Goal: Complete application form

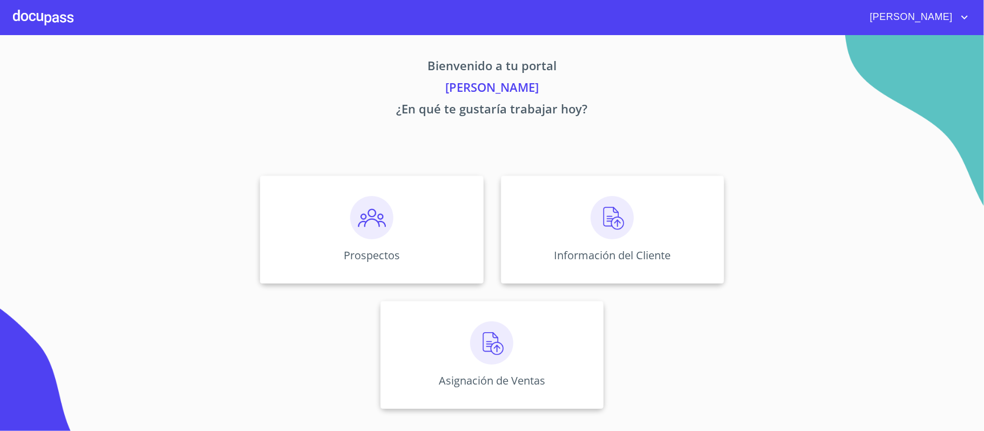
click at [966, 17] on icon "account of current user" at bounding box center [964, 18] width 6 height 4
click at [821, 79] on div at bounding box center [492, 215] width 984 height 431
click at [370, 215] on img at bounding box center [371, 217] width 43 height 43
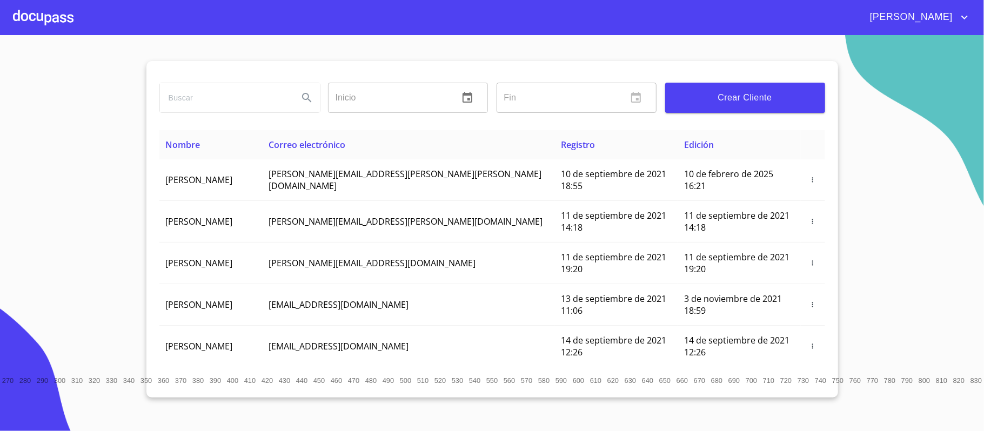
click at [197, 103] on input "search" at bounding box center [225, 97] width 130 height 29
type input "yeimi"
click at [305, 96] on icon "Search" at bounding box center [306, 97] width 13 height 13
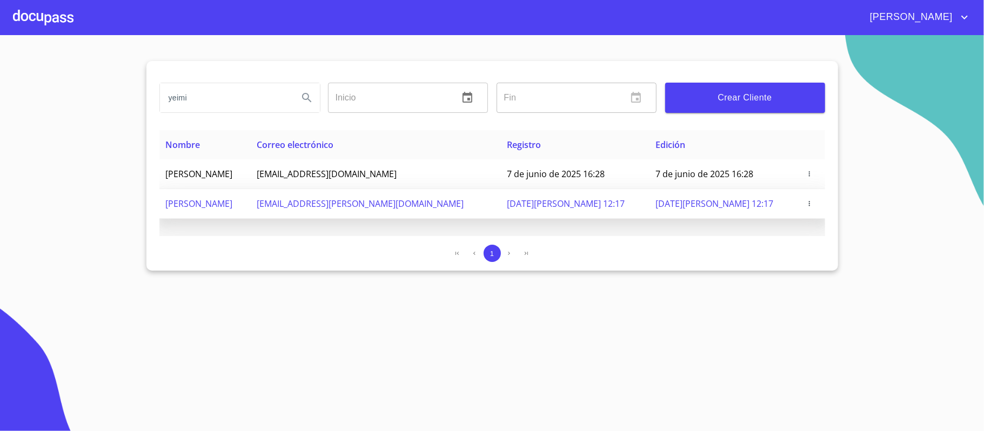
click at [809, 203] on icon "button" at bounding box center [809, 203] width 1 height 5
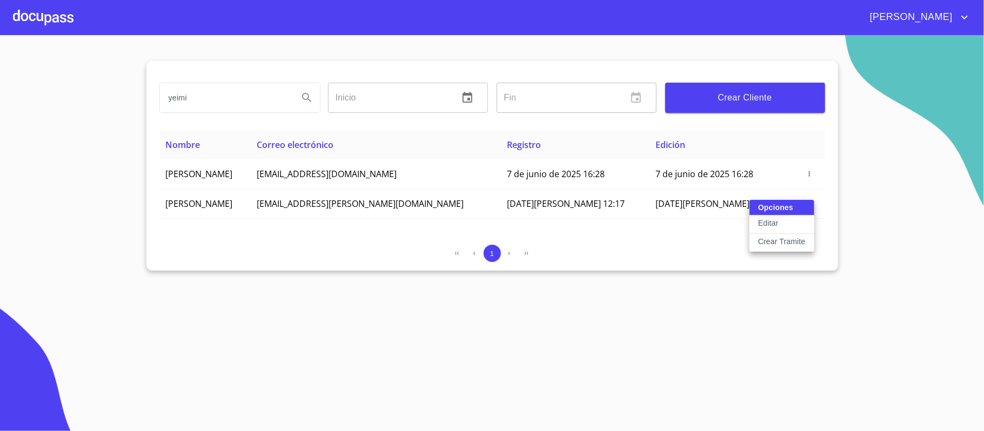
click at [785, 240] on p "Crear Tramite" at bounding box center [782, 241] width 48 height 11
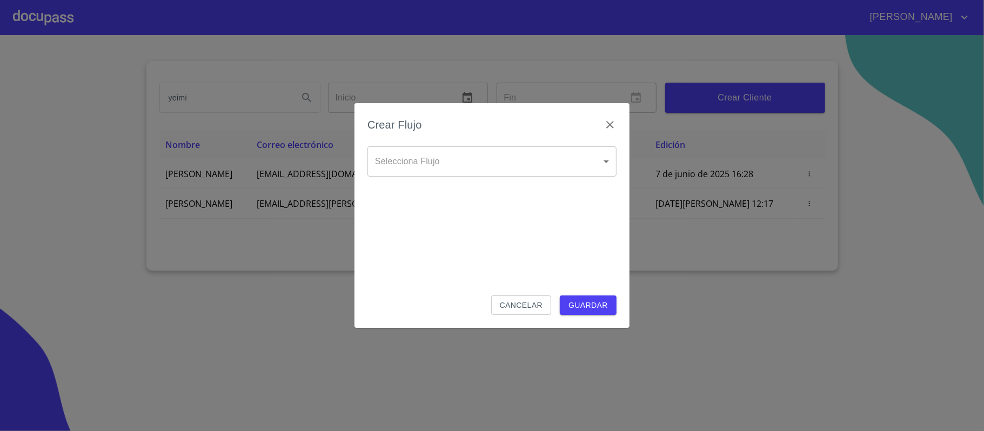
click at [500, 165] on body "[PERSON_NAME] ​ Fin ​ Crear Cliente Nombre Correo electrónico Registro Edición …" at bounding box center [492, 215] width 984 height 431
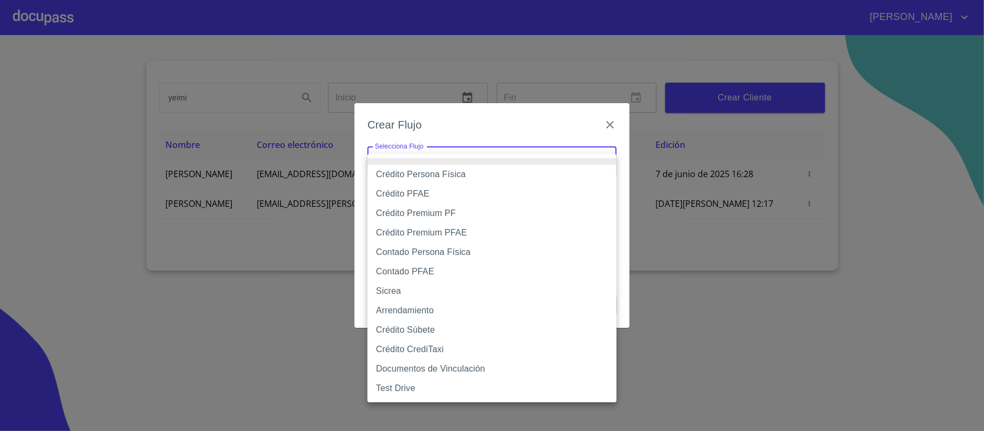
click at [423, 177] on li "Crédito Persona Física" at bounding box center [492, 174] width 249 height 19
type input "6009fb3c7d1714eb8809aa97"
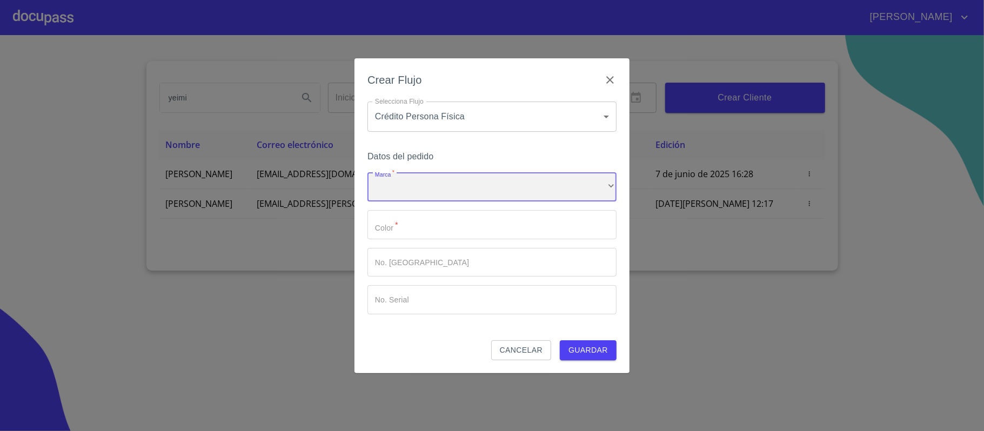
click at [416, 184] on div "​" at bounding box center [492, 187] width 249 height 29
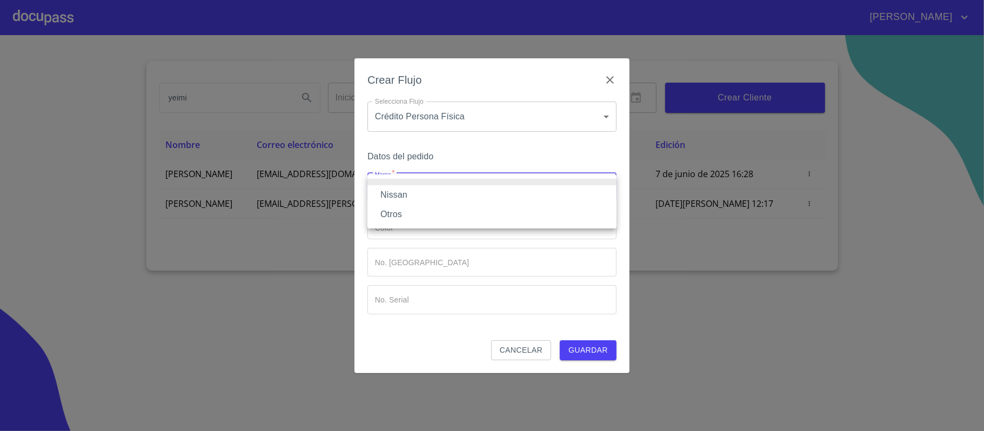
click at [409, 197] on li "Nissan" at bounding box center [492, 194] width 249 height 19
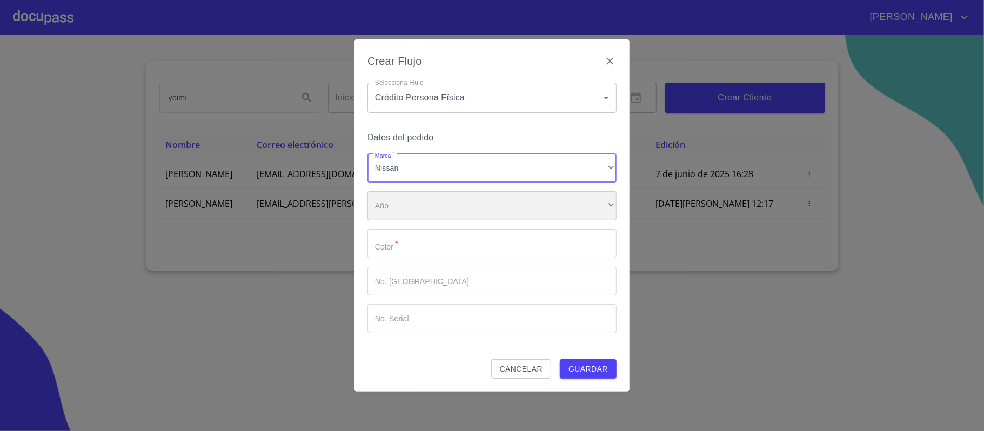
click at [404, 204] on div "​" at bounding box center [492, 205] width 249 height 29
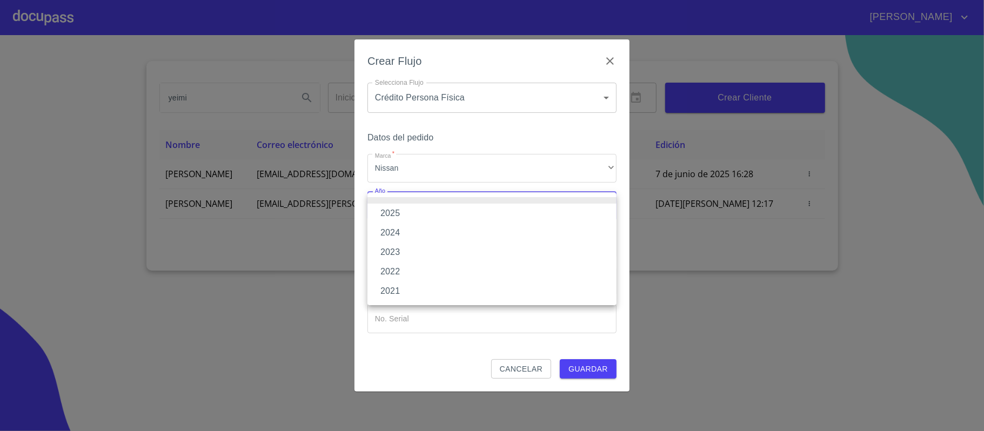
click at [398, 215] on li "2025" at bounding box center [492, 213] width 249 height 19
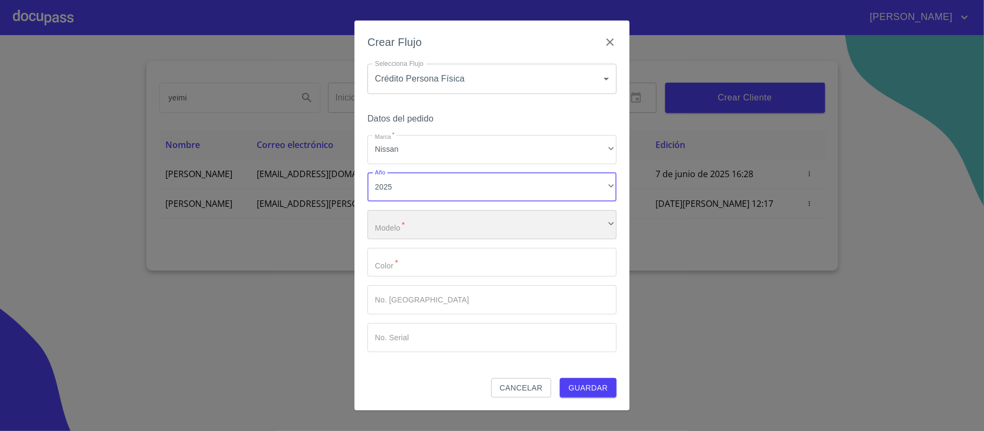
click at [396, 225] on div "​" at bounding box center [492, 224] width 249 height 29
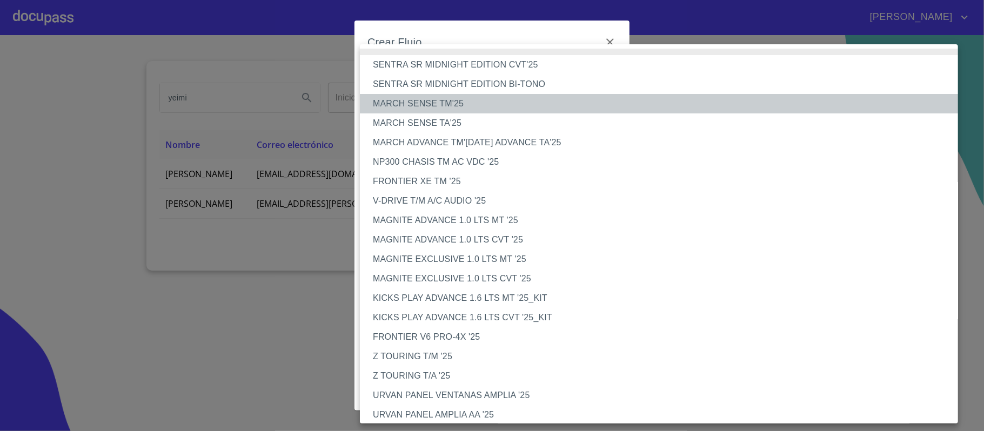
click at [447, 104] on li "MARCH SENSE TM'25" at bounding box center [664, 103] width 609 height 19
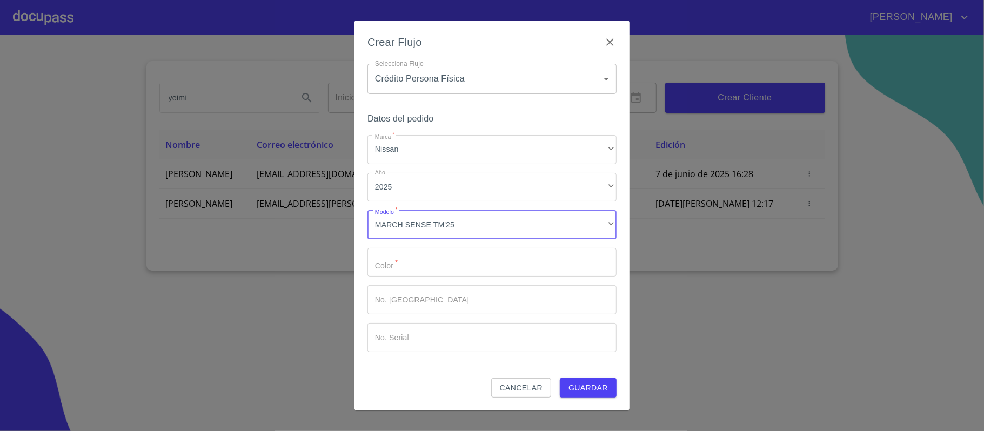
click at [437, 264] on input "Marca   *" at bounding box center [492, 262] width 249 height 29
type input "V"
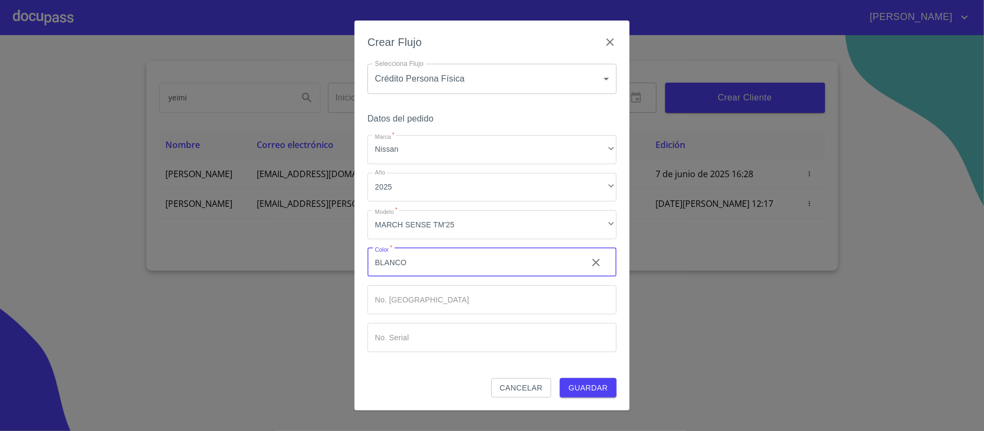
type input "BLANCO"
click at [560, 378] on button "Guardar" at bounding box center [588, 388] width 57 height 20
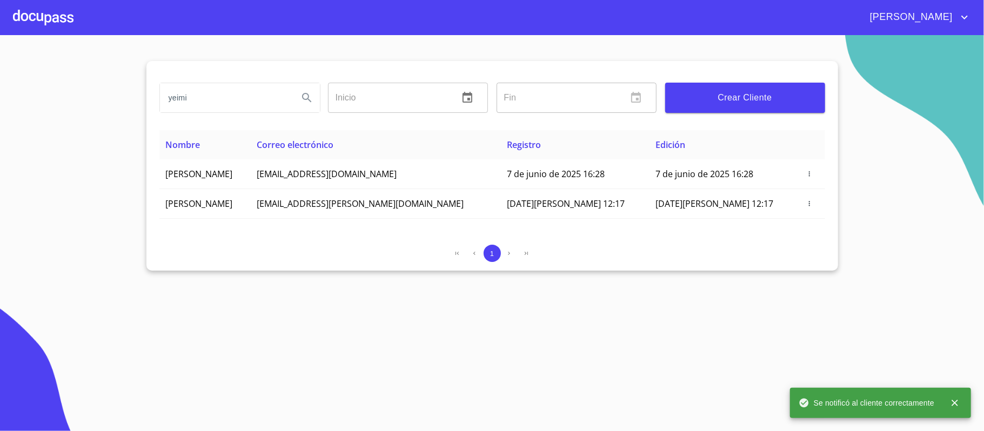
click at [20, 17] on div at bounding box center [43, 17] width 61 height 35
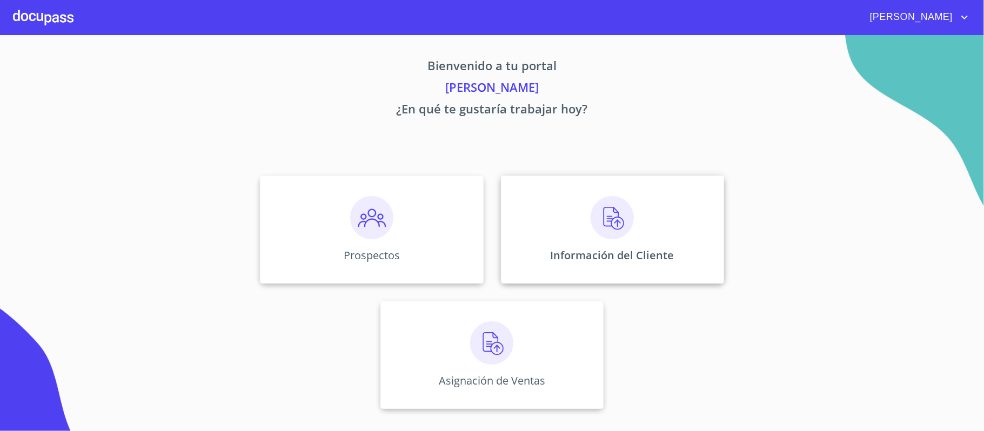
click at [604, 219] on img at bounding box center [612, 217] width 43 height 43
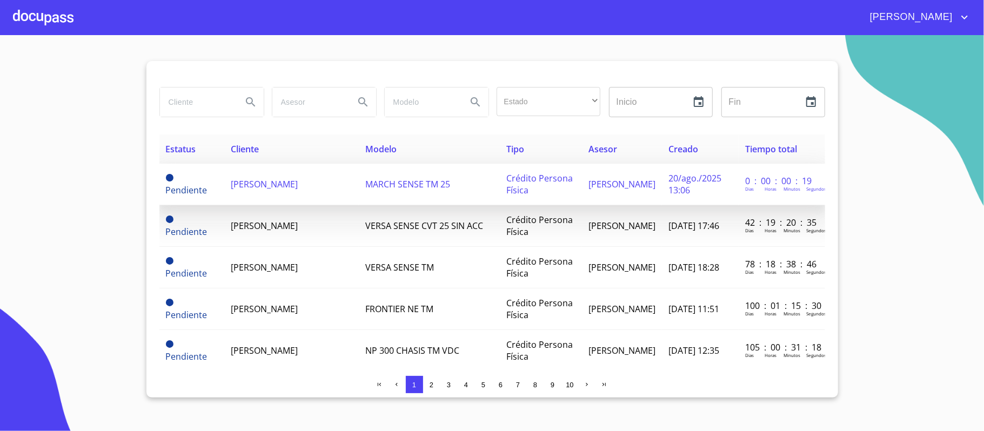
click at [284, 178] on span "[PERSON_NAME]" at bounding box center [264, 184] width 67 height 12
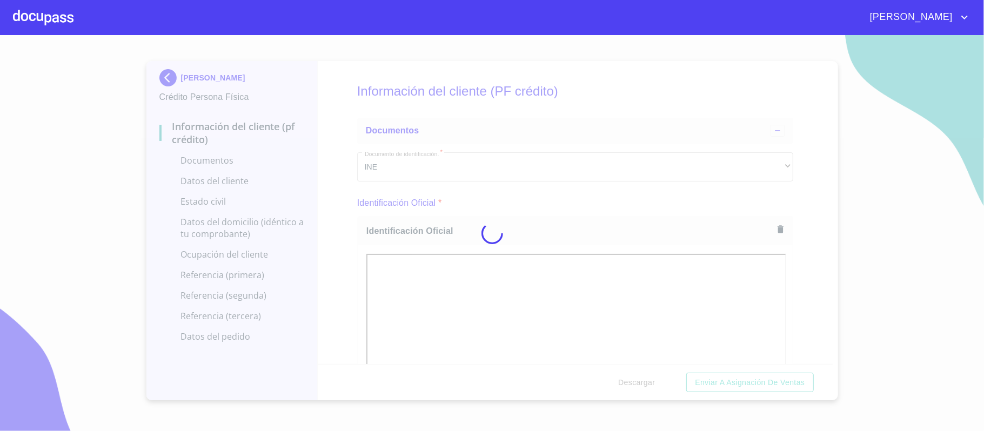
click at [807, 241] on div at bounding box center [492, 233] width 984 height 396
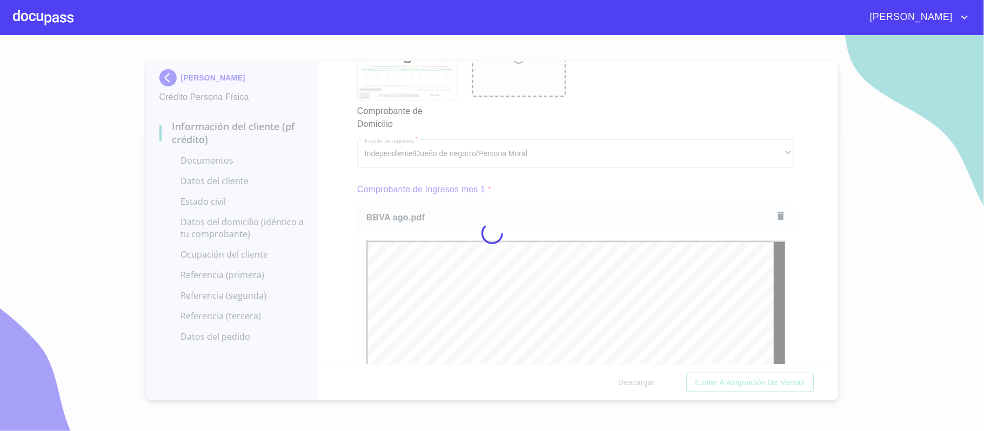
click at [799, 244] on div at bounding box center [492, 233] width 984 height 396
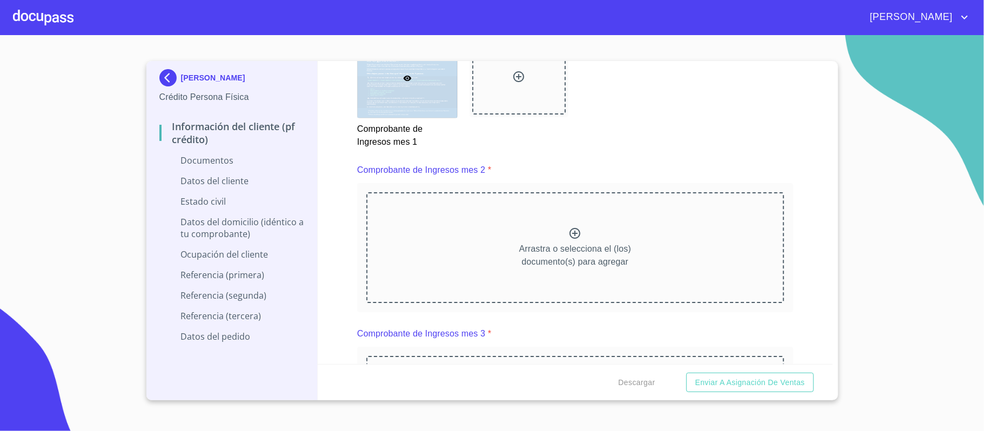
scroll to position [1585, 0]
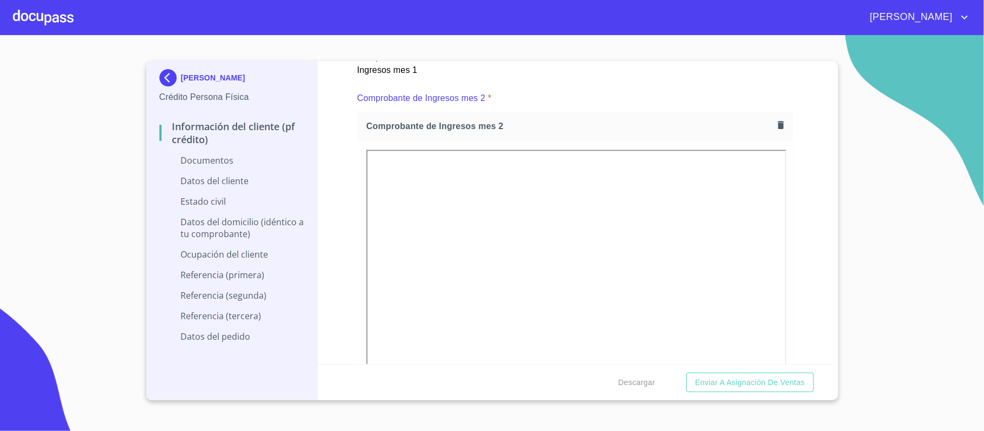
click at [800, 208] on div "Información del cliente (PF crédito) Documentos Documento de identificación.   …" at bounding box center [575, 212] width 515 height 303
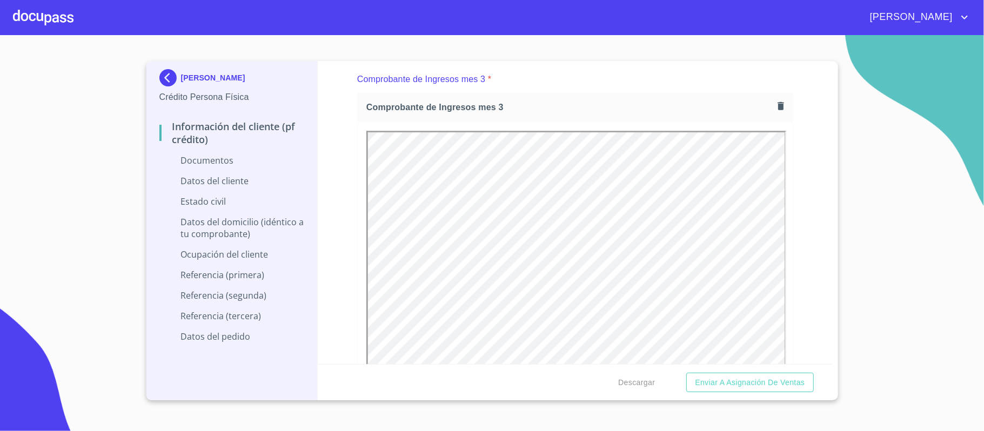
scroll to position [0, 0]
click at [800, 163] on div "Información del cliente (PF crédito) Documentos Documento de identificación.   …" at bounding box center [575, 212] width 515 height 303
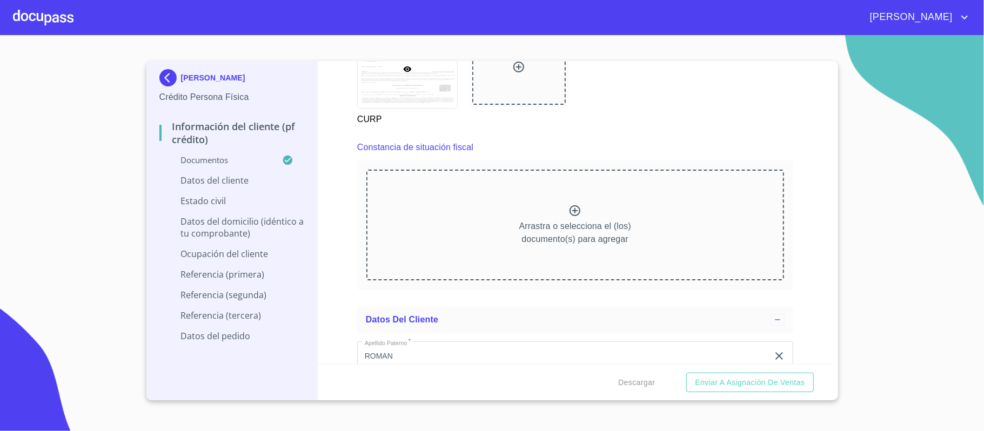
scroll to position [2954, 0]
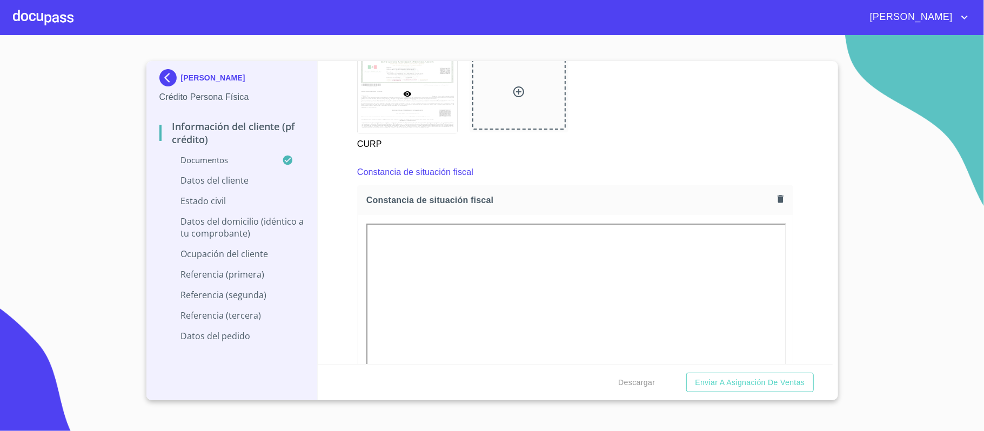
click at [807, 215] on div "Información del cliente (PF crédito) Documentos Documento de identificación.   …" at bounding box center [575, 212] width 515 height 303
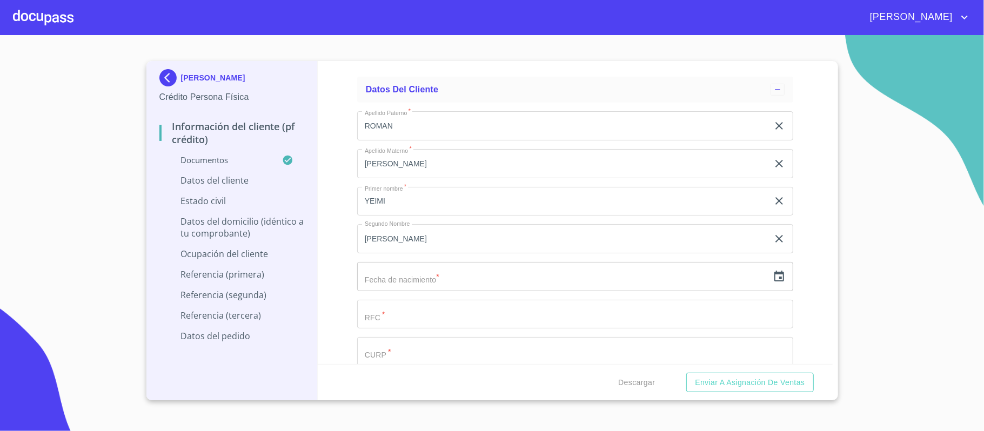
scroll to position [3603, 0]
click at [774, 208] on icon "button" at bounding box center [779, 204] width 10 height 11
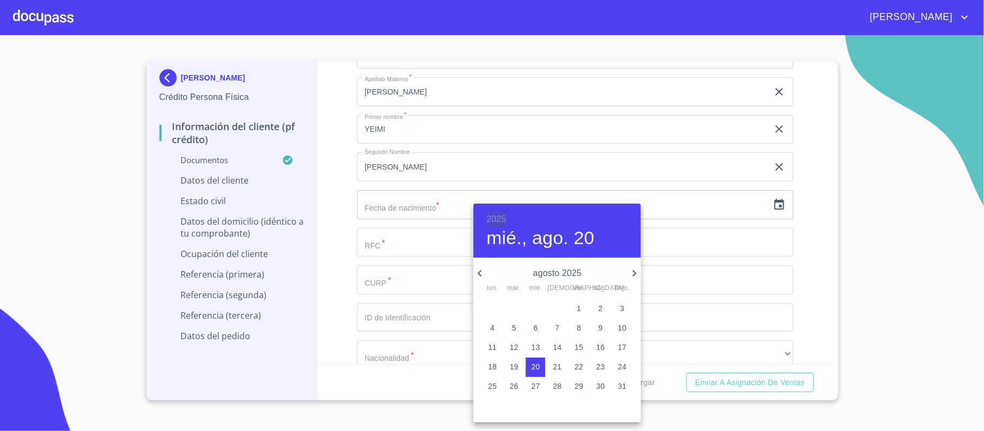
click at [489, 221] on h6 "2025" at bounding box center [495, 219] width 19 height 15
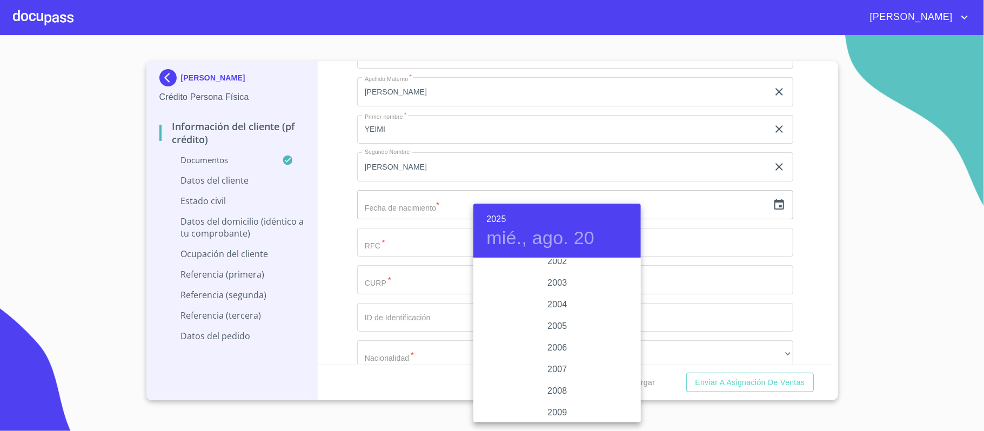
scroll to position [1532, 0]
click at [558, 379] on div "2001" at bounding box center [557, 382] width 168 height 22
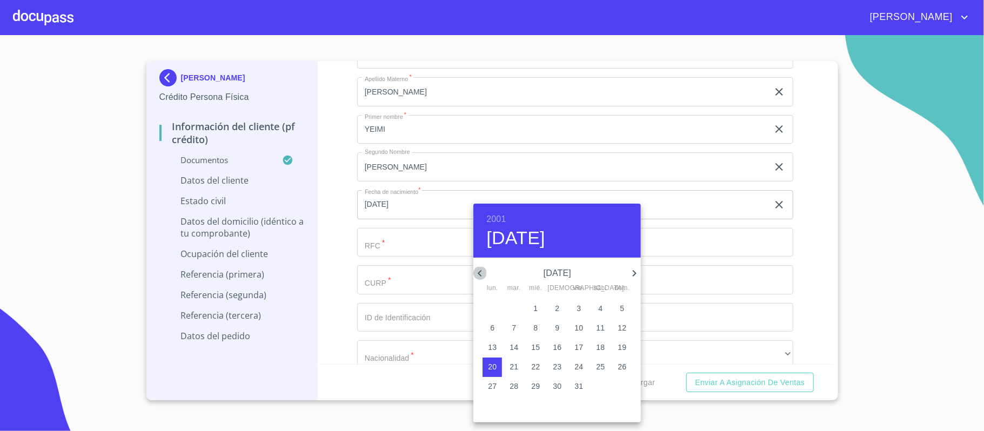
click at [481, 275] on icon "button" at bounding box center [480, 273] width 4 height 6
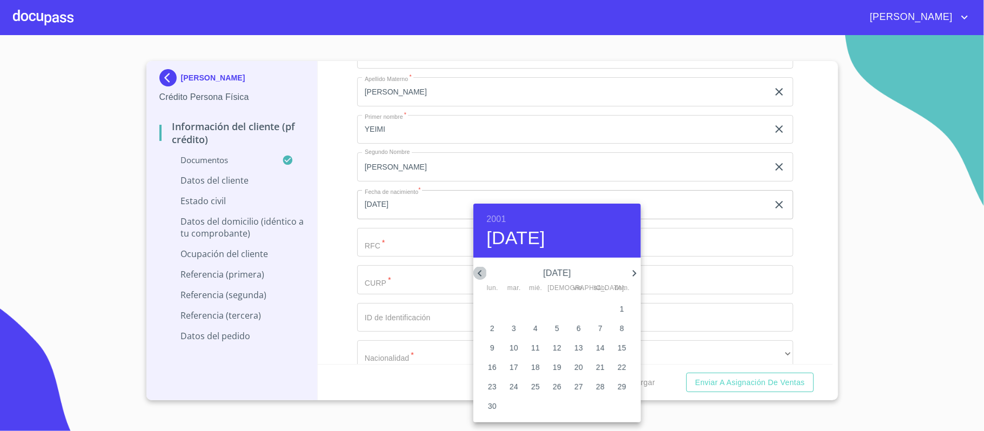
click at [481, 275] on icon "button" at bounding box center [480, 273] width 4 height 6
click at [638, 269] on icon "button" at bounding box center [634, 273] width 13 height 13
click at [624, 348] on p "18" at bounding box center [622, 347] width 9 height 11
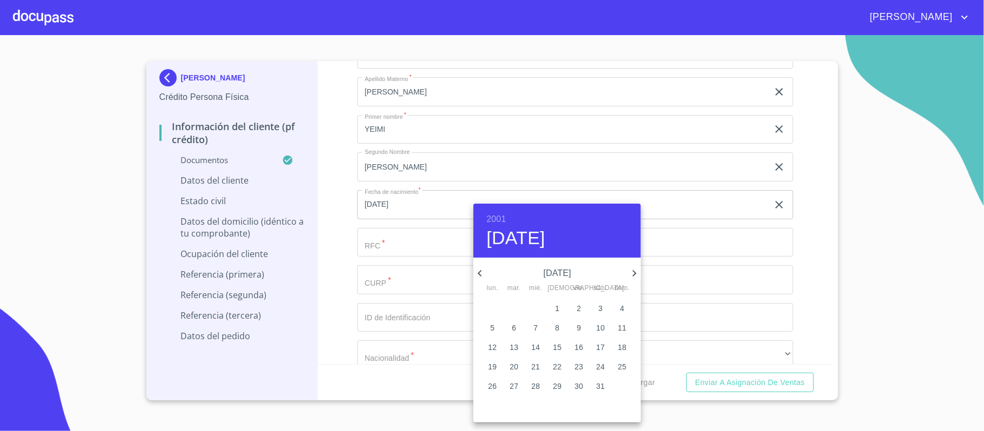
type input "18 de mar. de 2001"
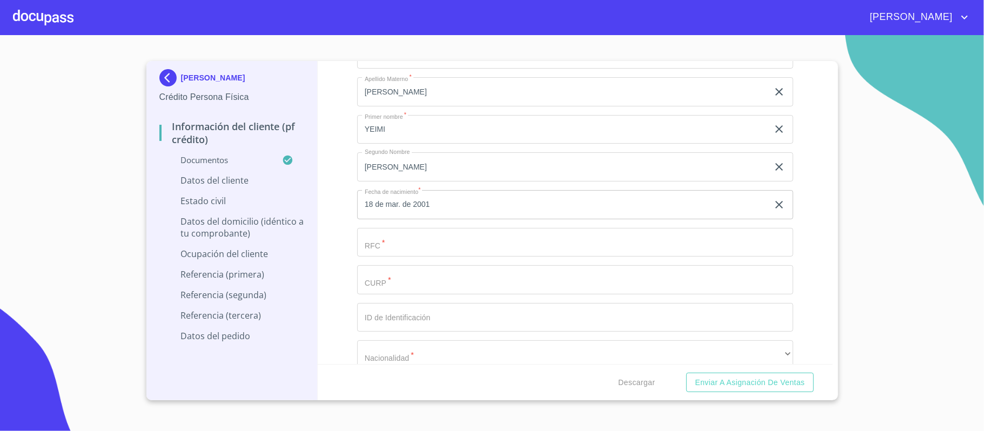
click at [445, 69] on input "Documento de identificación.   *" at bounding box center [562, 53] width 411 height 29
type input "ROLY010318D73"
click at [418, 69] on input "Documento de identificación.   *" at bounding box center [562, 53] width 411 height 29
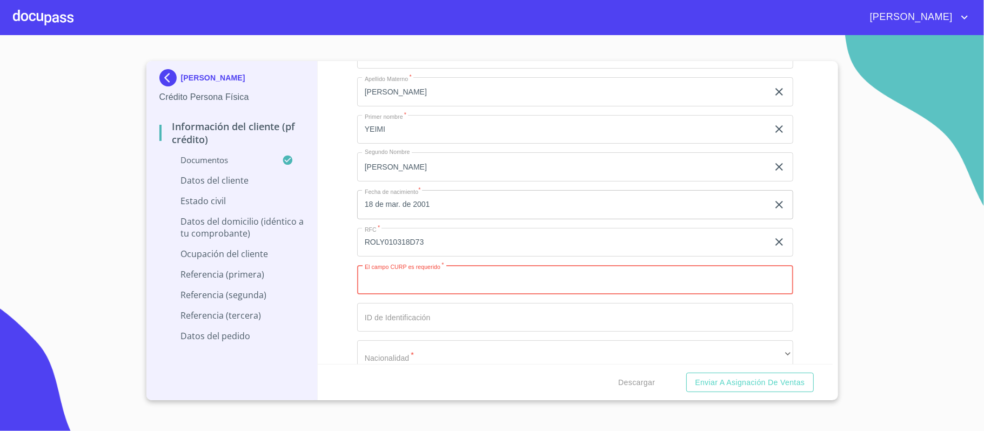
paste input "ROLY010318MJCMGMA1"
type input "ROLY010318MJCMGMA1"
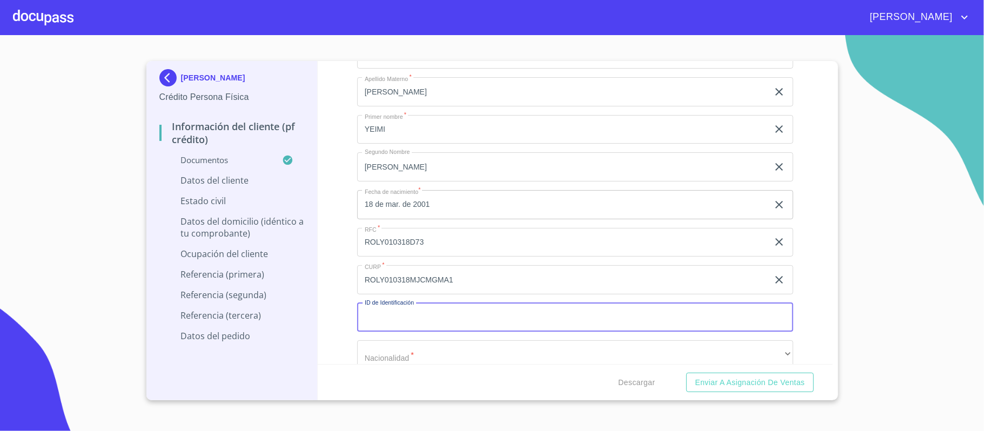
click at [470, 318] on input "Documento de identificación.   *" at bounding box center [575, 317] width 436 height 29
type input "2503247788"
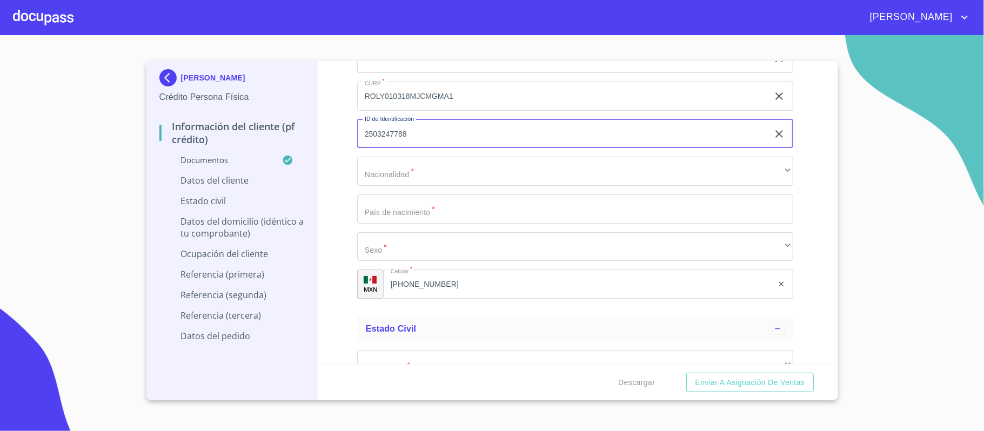
scroll to position [3819, 0]
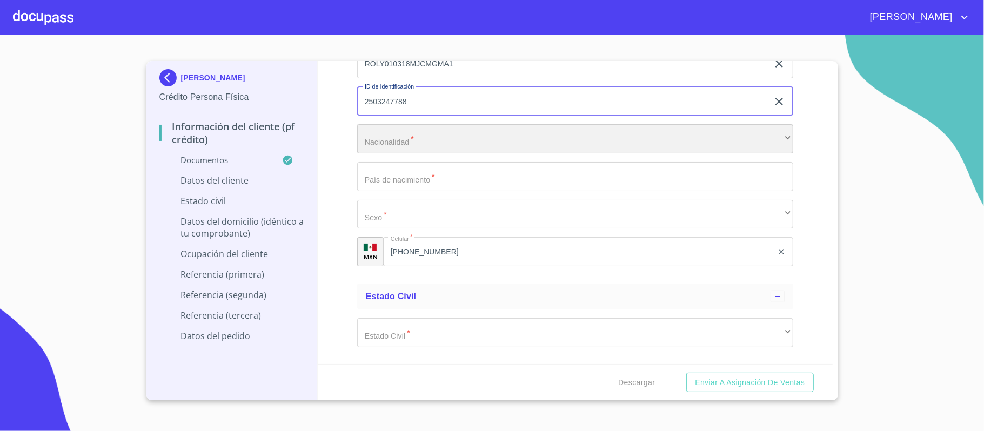
click at [431, 142] on div "​" at bounding box center [575, 138] width 436 height 29
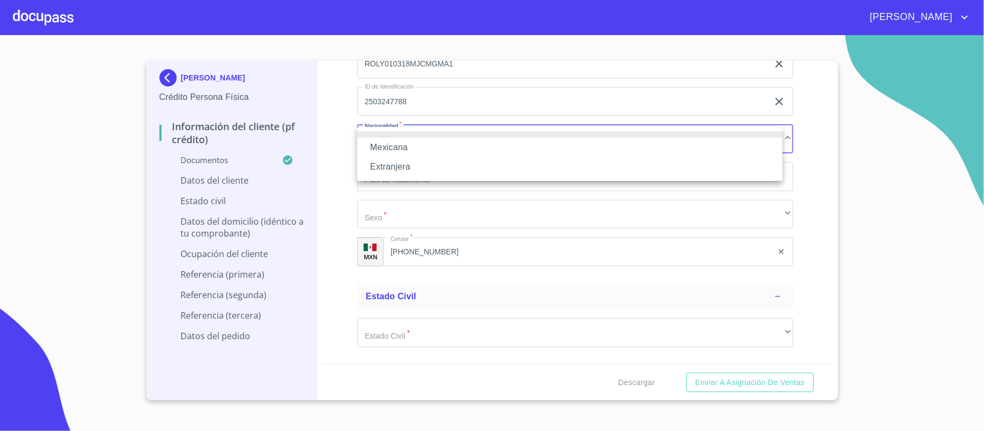
click at [413, 148] on li "Mexicana" at bounding box center [569, 147] width 425 height 19
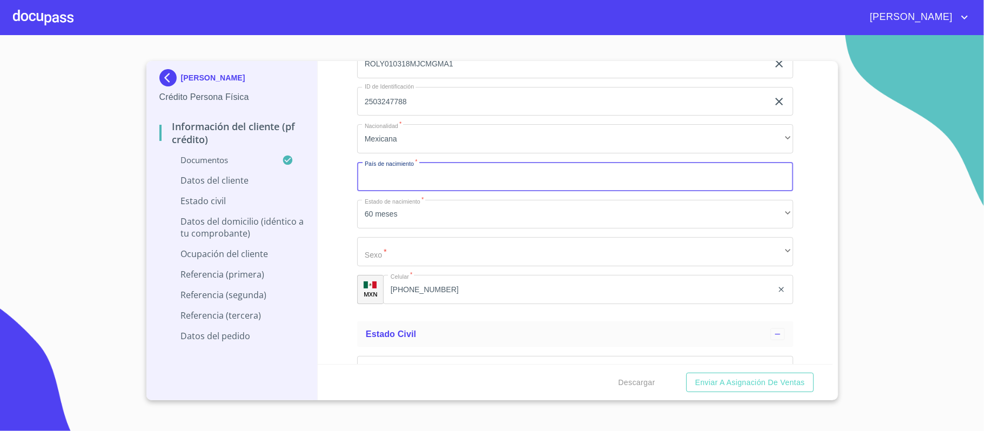
click at [414, 186] on input "Documento de identificación.   *" at bounding box center [575, 176] width 436 height 29
type input "[GEOGRAPHIC_DATA]"
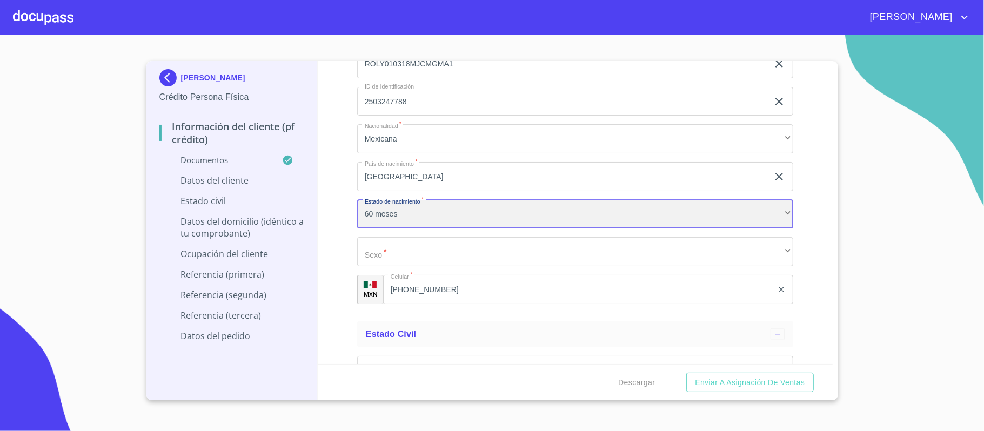
click at [411, 217] on div "60 meses" at bounding box center [575, 214] width 436 height 29
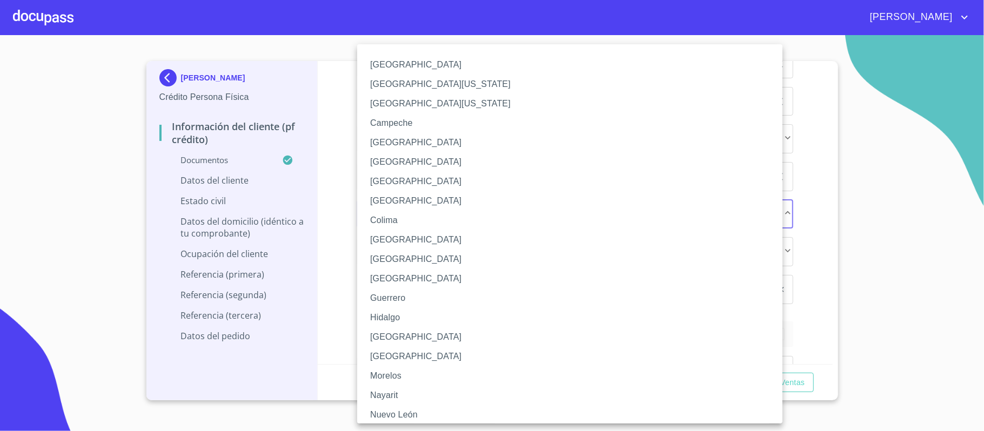
click at [391, 338] on li "[GEOGRAPHIC_DATA]" at bounding box center [575, 337] width 436 height 19
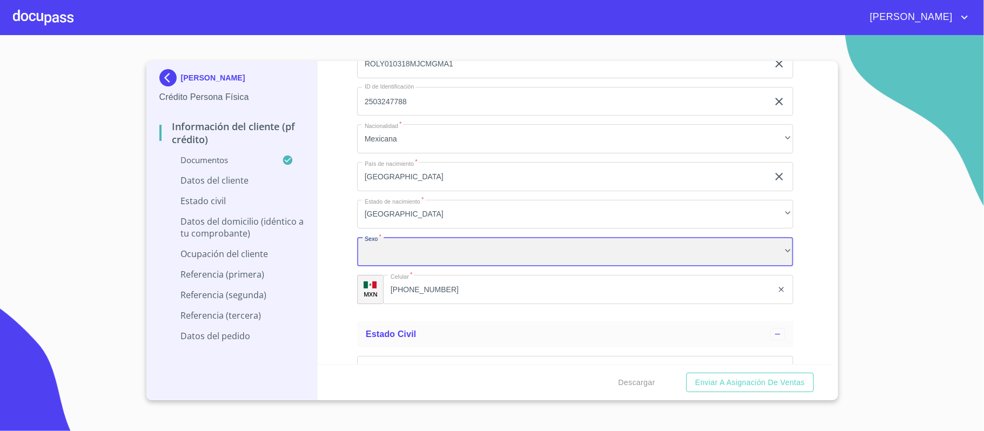
click at [406, 250] on div "​" at bounding box center [575, 251] width 436 height 29
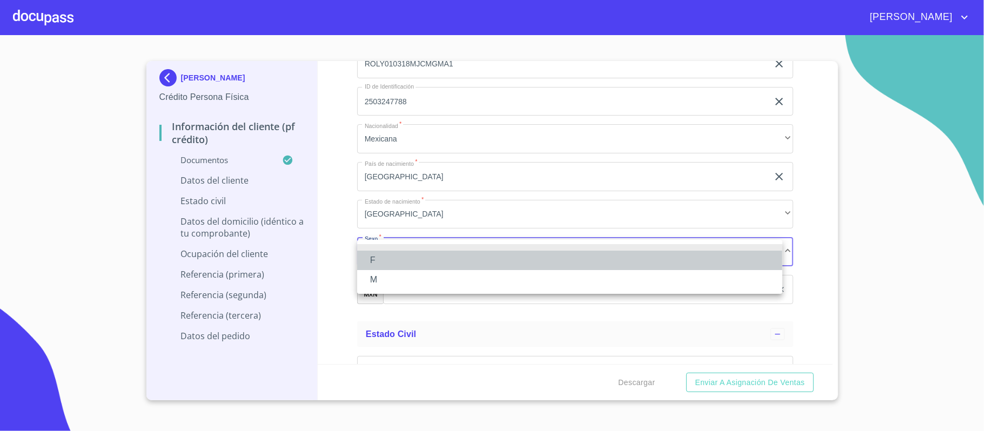
click at [385, 261] on li "F" at bounding box center [569, 260] width 425 height 19
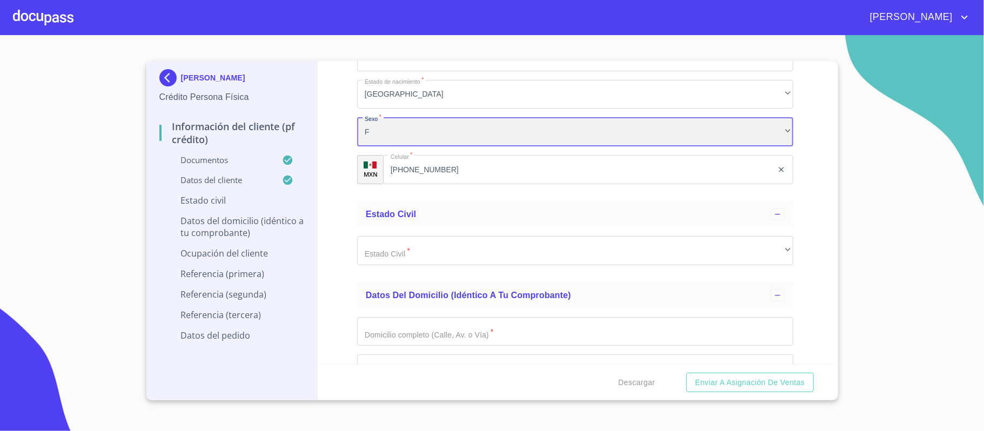
scroll to position [3963, 0]
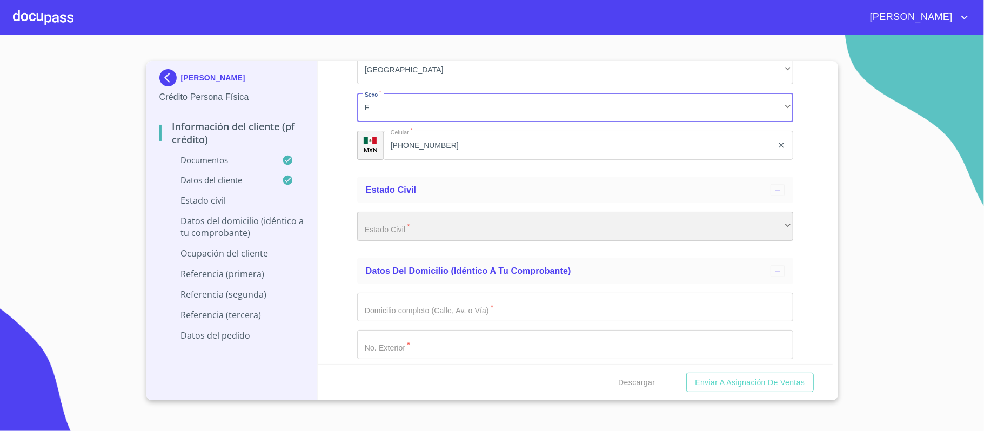
click at [429, 225] on div "​" at bounding box center [575, 226] width 436 height 29
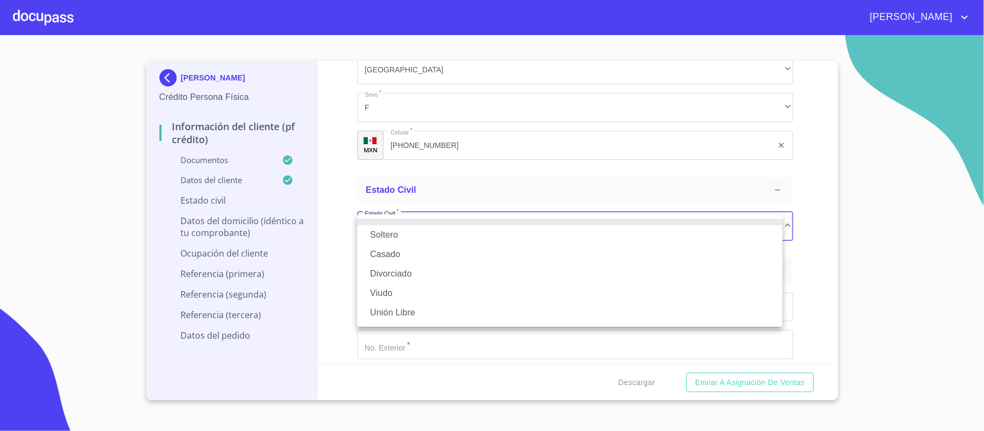
click at [401, 235] on li "Soltero" at bounding box center [569, 234] width 425 height 19
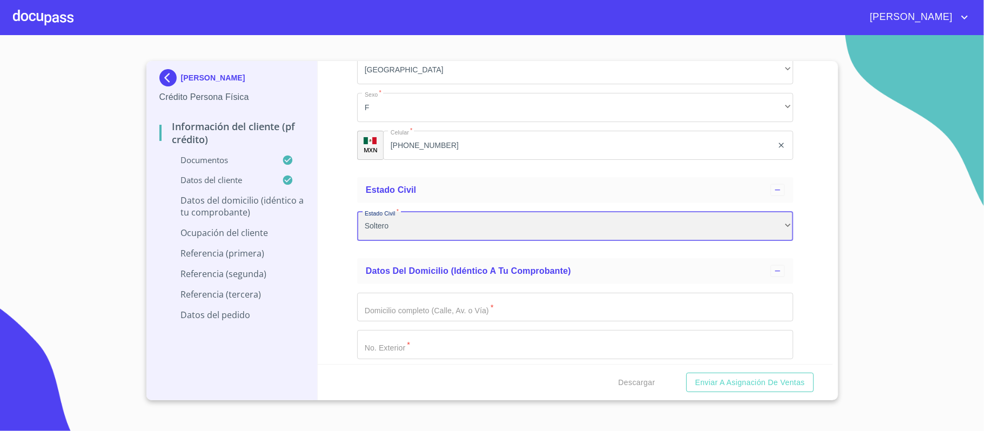
scroll to position [4035, 0]
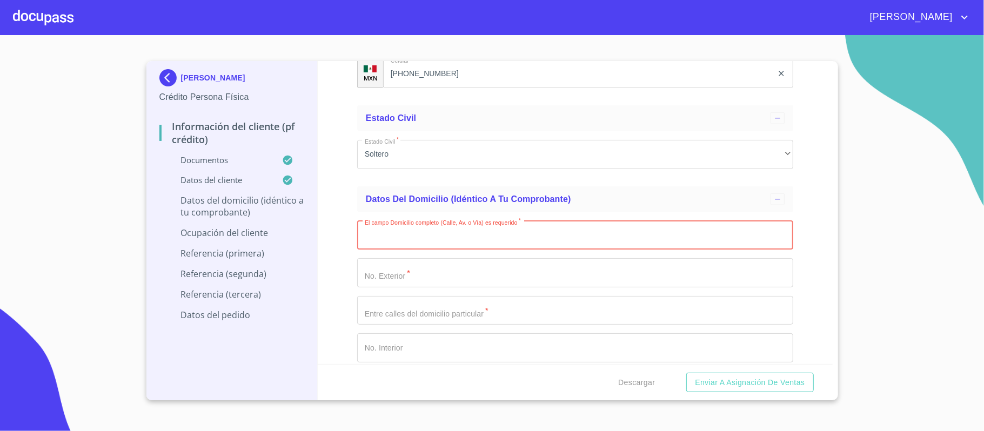
paste input "[PERSON_NAME]"
type input "[PERSON_NAME]"
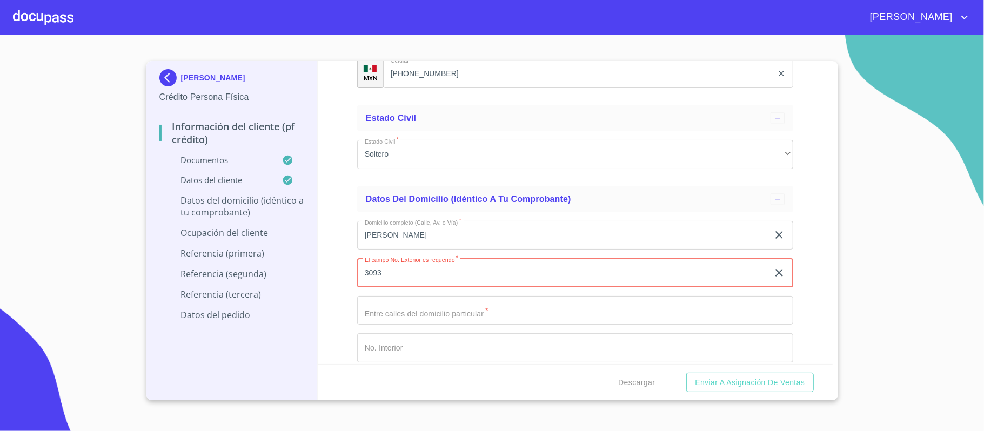
type input "3093"
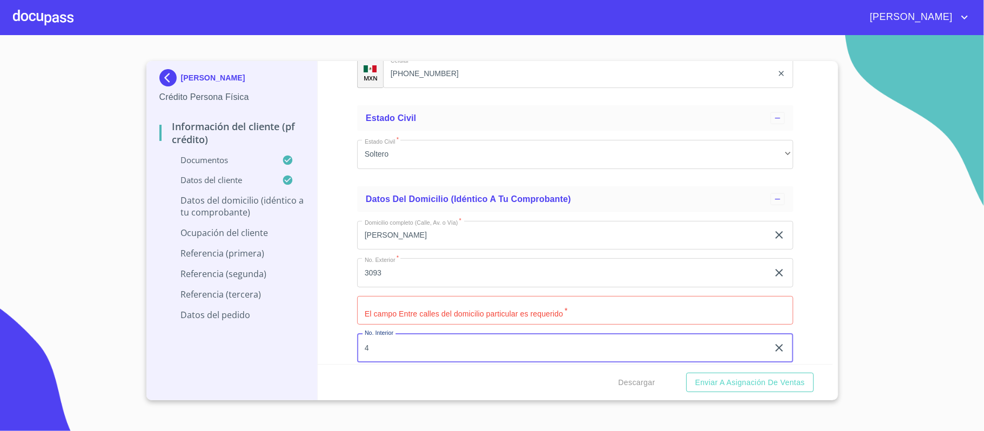
type input "4"
click at [396, 309] on input "Documento de identificación.   *" at bounding box center [575, 310] width 436 height 29
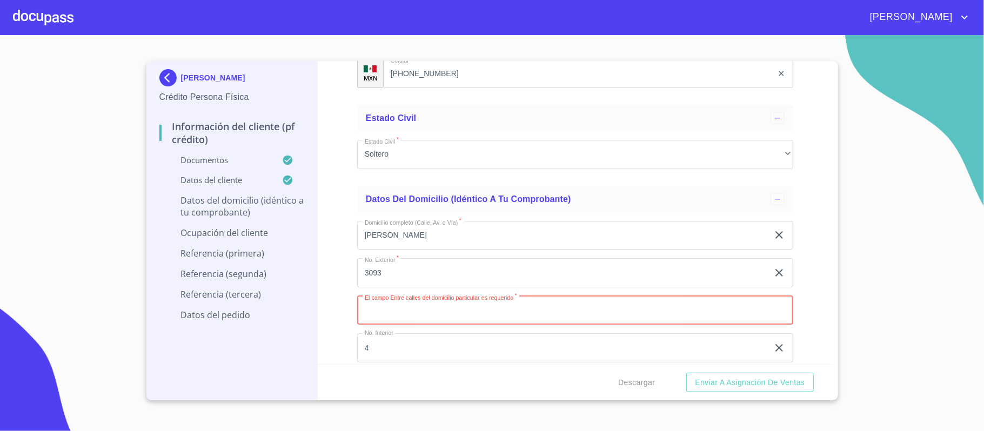
paste input "H COLEGIO MILITAR"
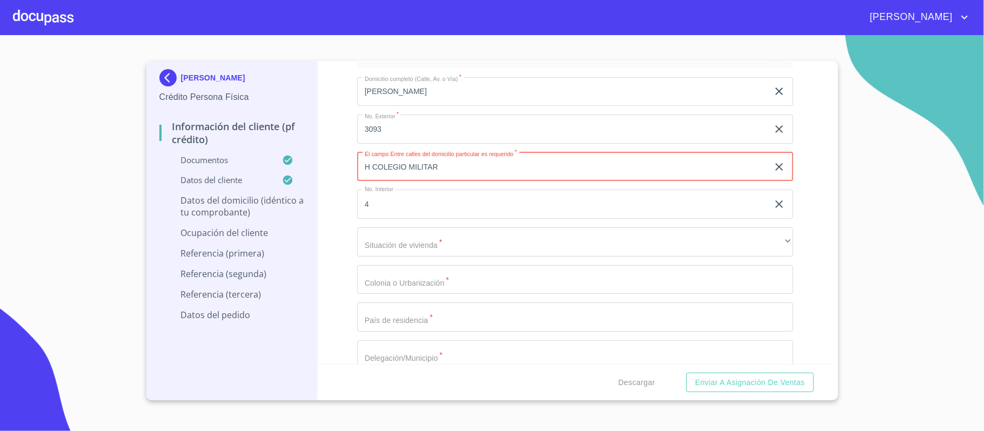
scroll to position [4179, 0]
type input "H COLEGIO MILITAR"
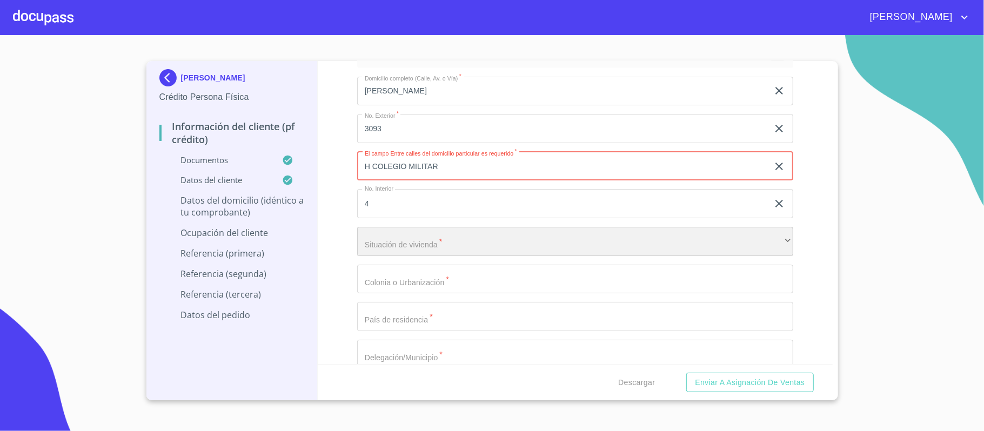
click at [409, 249] on div "​" at bounding box center [575, 241] width 436 height 29
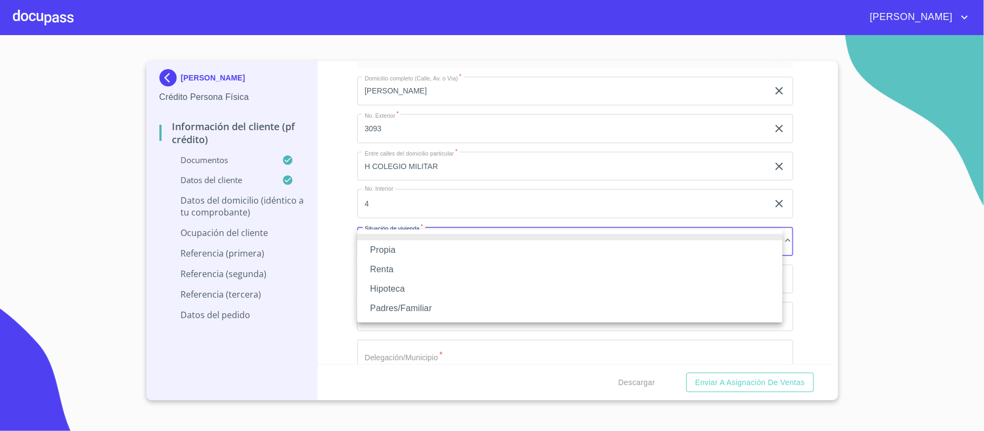
click at [402, 250] on li "Propia" at bounding box center [569, 250] width 425 height 19
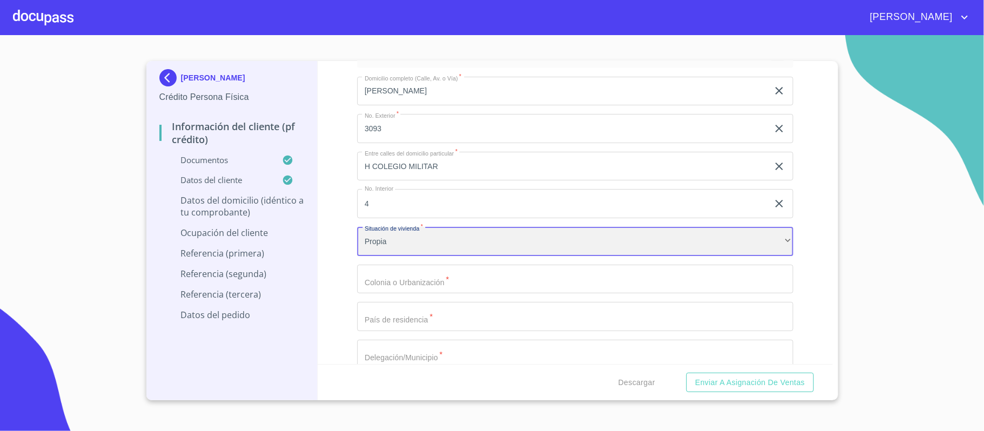
click at [402, 250] on div "Propia" at bounding box center [575, 241] width 436 height 29
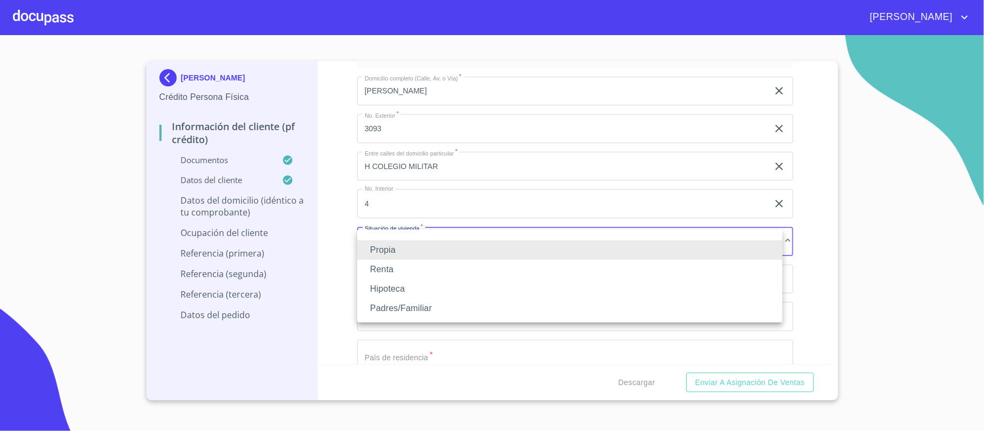
click at [388, 312] on li "Padres/Familiar" at bounding box center [569, 308] width 425 height 19
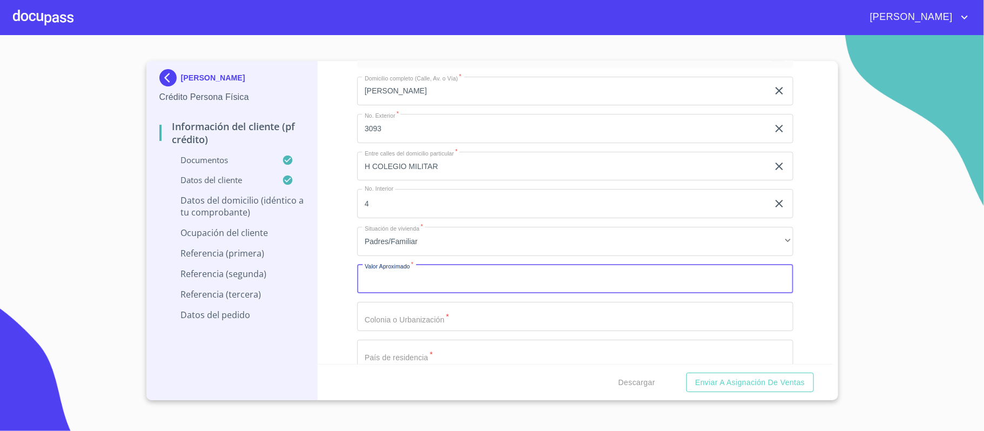
type input "$1"
type input "$2,500,000"
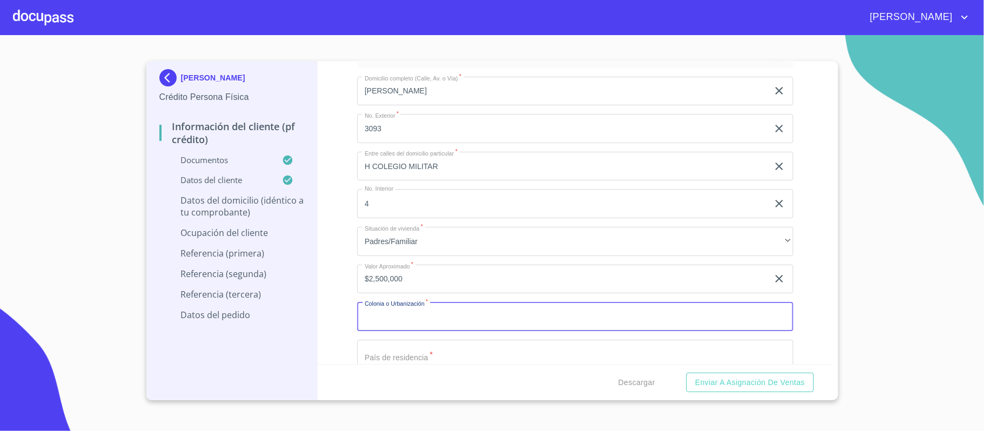
click at [388, 325] on input "Documento de identificación.   *" at bounding box center [575, 316] width 436 height 29
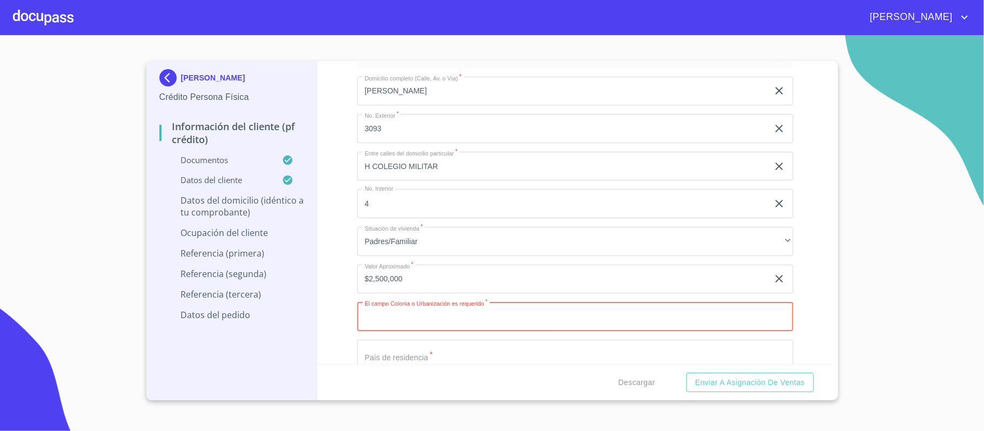
paste input "NATURA BOSQUE RESIDENCIAL"
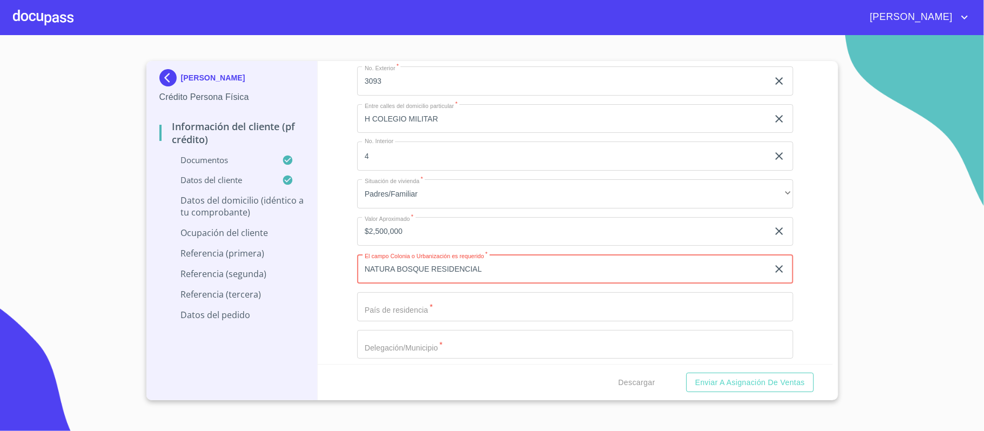
scroll to position [4251, 0]
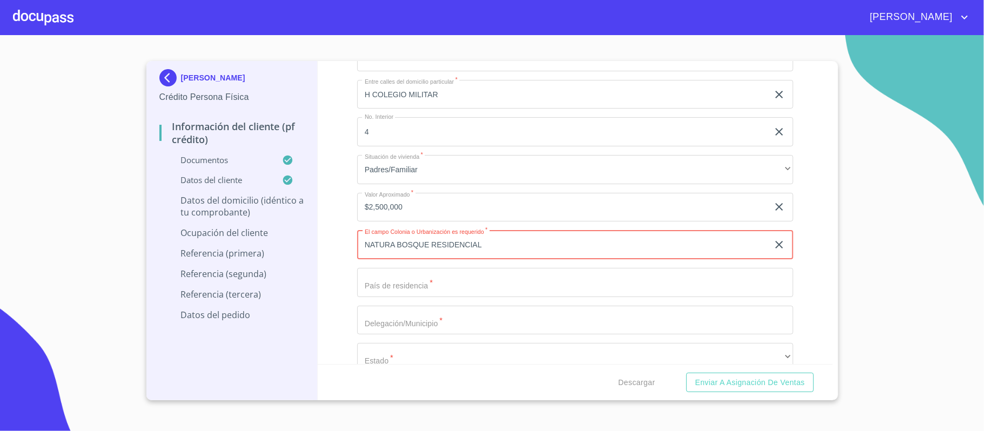
type input "NATURA BOSQUE RESIDENCIAL"
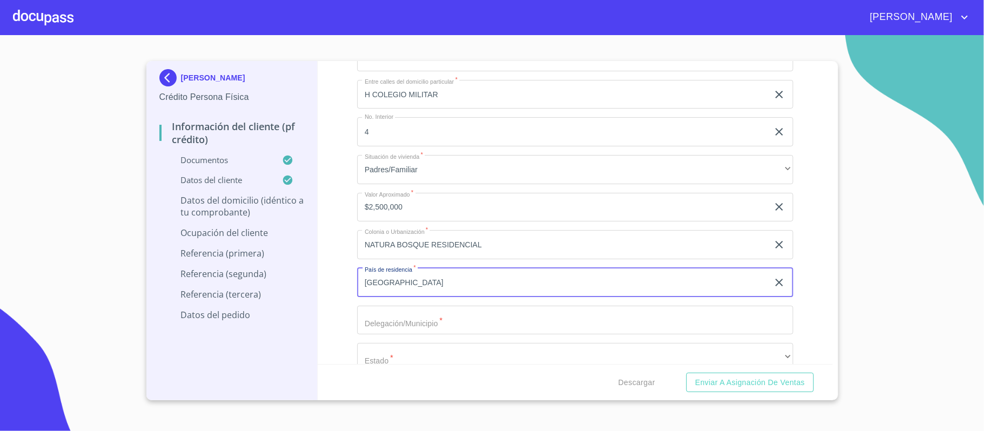
type input "[GEOGRAPHIC_DATA]"
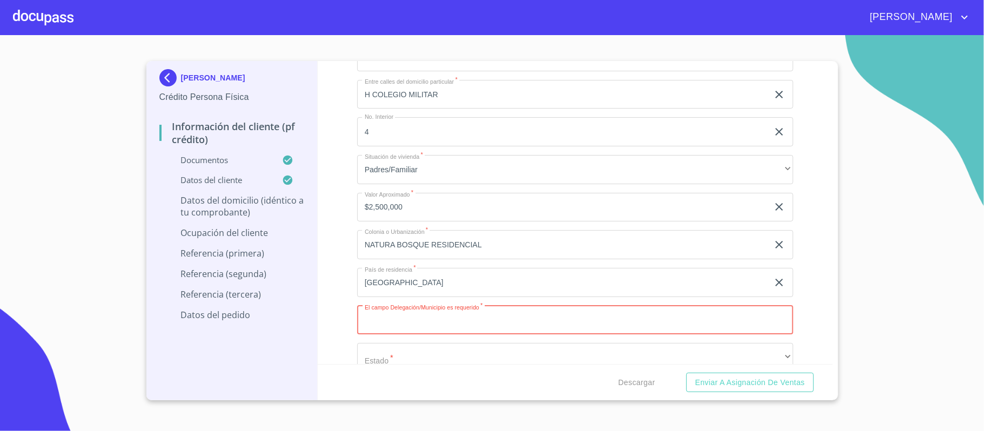
paste input "ZAPOPAN"
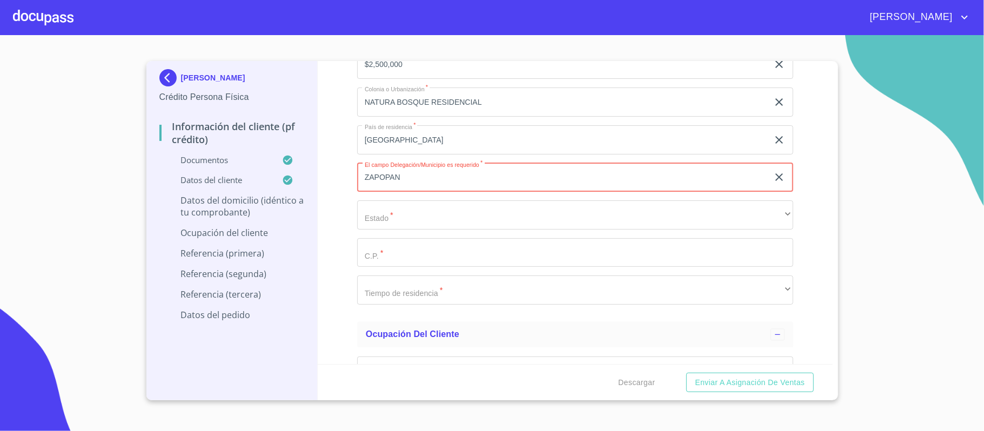
scroll to position [4467, 0]
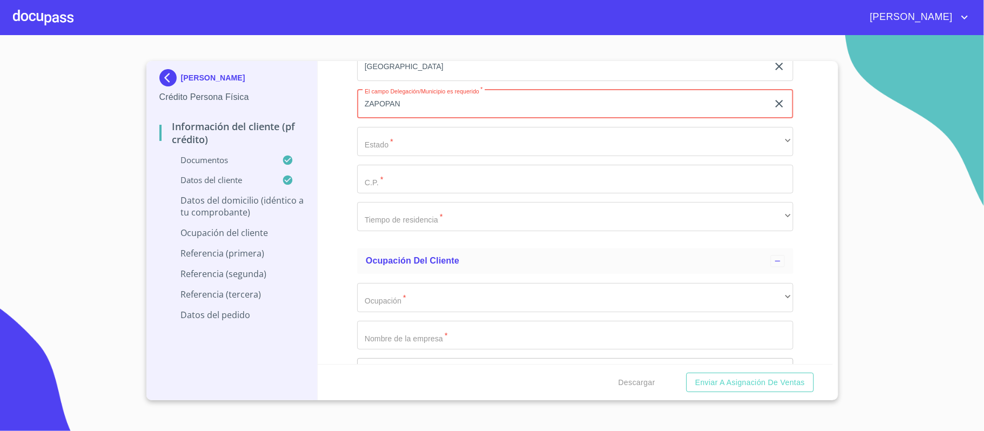
type input "ZAPOPAN"
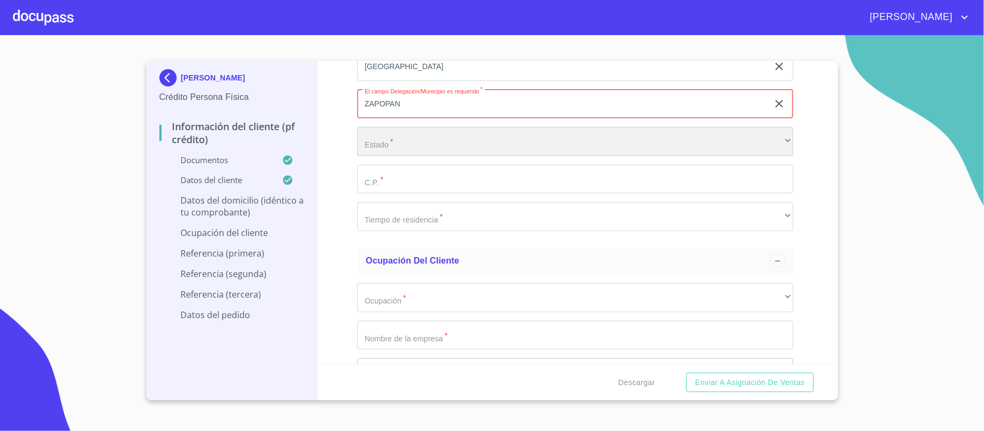
click at [398, 150] on div "​" at bounding box center [575, 141] width 436 height 29
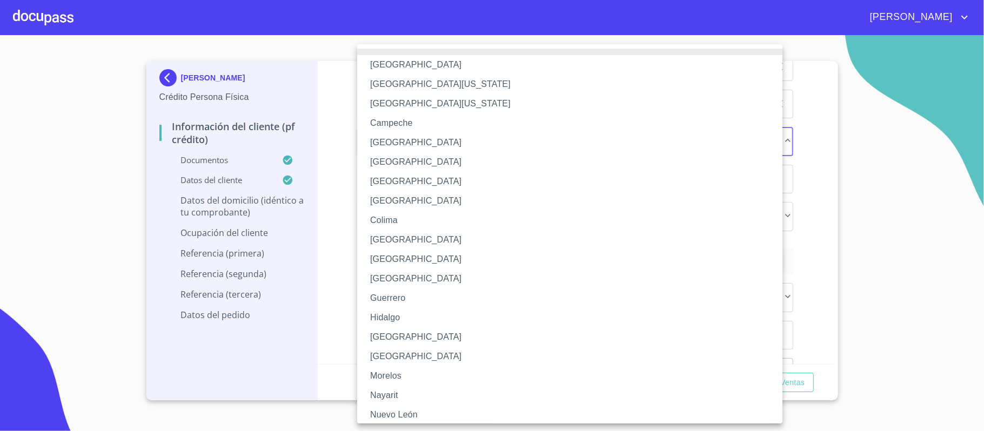
click at [393, 340] on li "[GEOGRAPHIC_DATA]" at bounding box center [575, 337] width 436 height 19
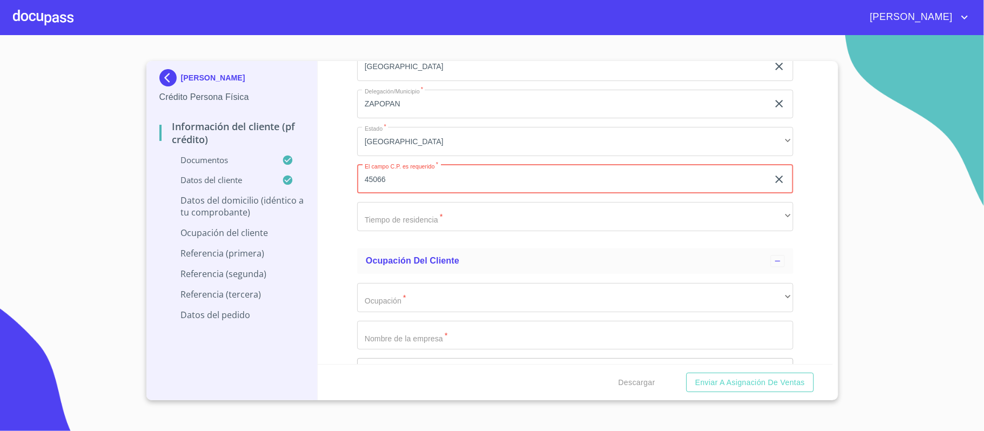
type input "45066"
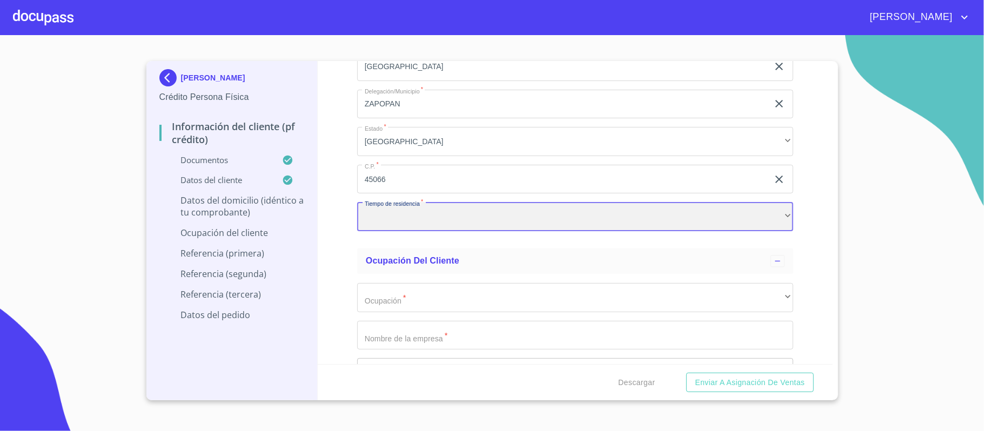
click at [383, 227] on div "​" at bounding box center [575, 216] width 436 height 29
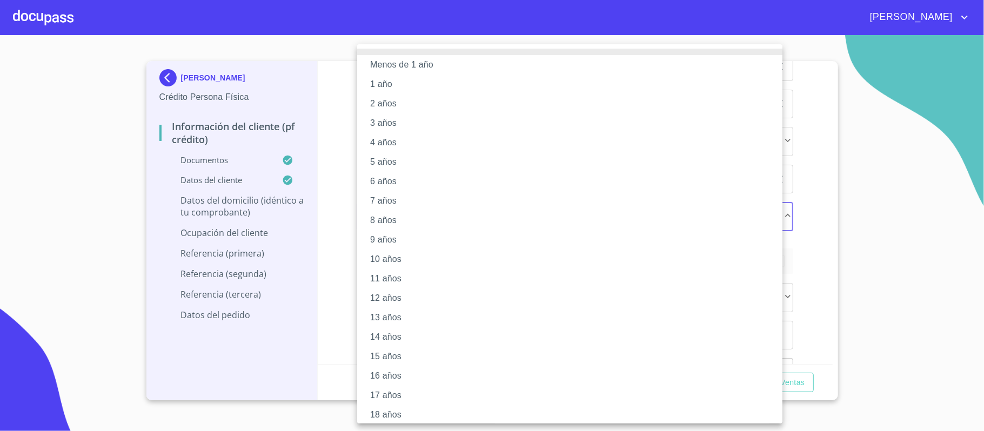
click at [392, 107] on li "2 años" at bounding box center [575, 103] width 436 height 19
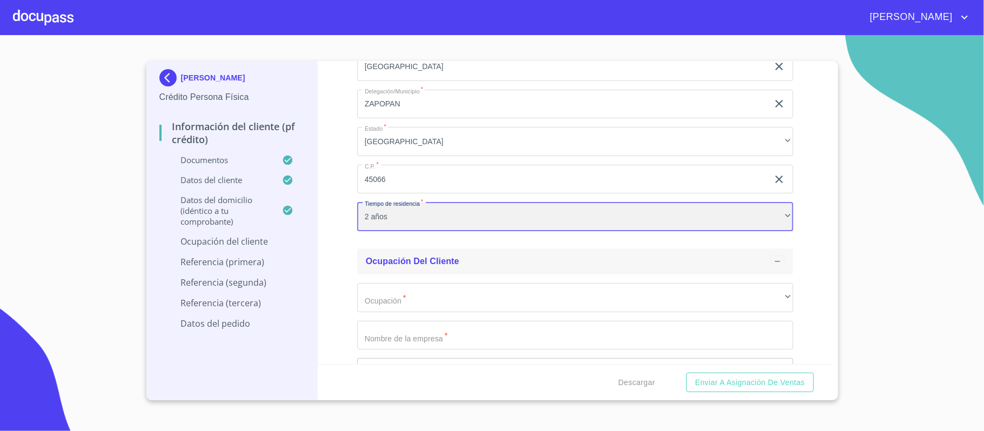
scroll to position [4540, 0]
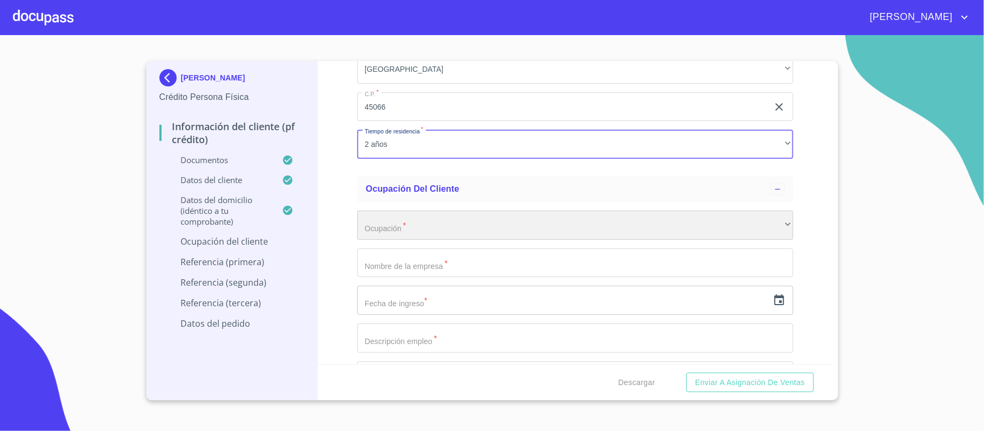
click at [388, 223] on div "​" at bounding box center [575, 225] width 436 height 29
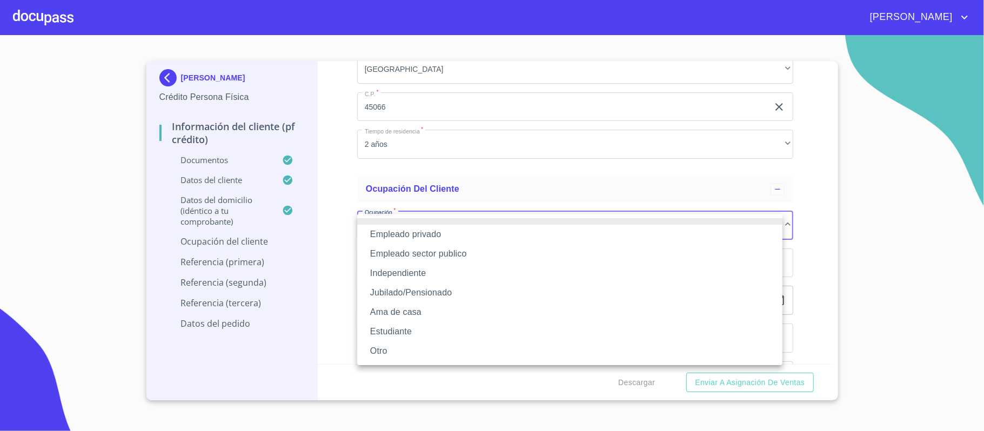
click at [395, 271] on li "Independiente" at bounding box center [569, 273] width 425 height 19
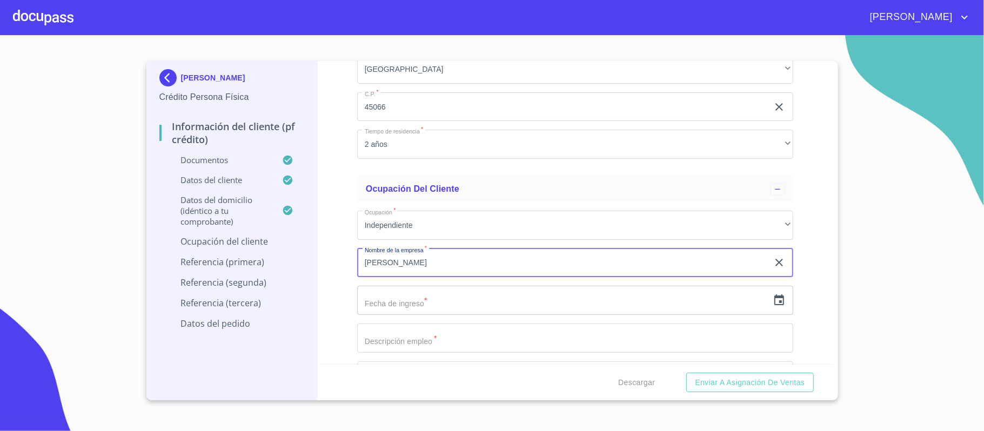
type input "[PERSON_NAME]"
click at [388, 302] on input "text" at bounding box center [562, 300] width 411 height 29
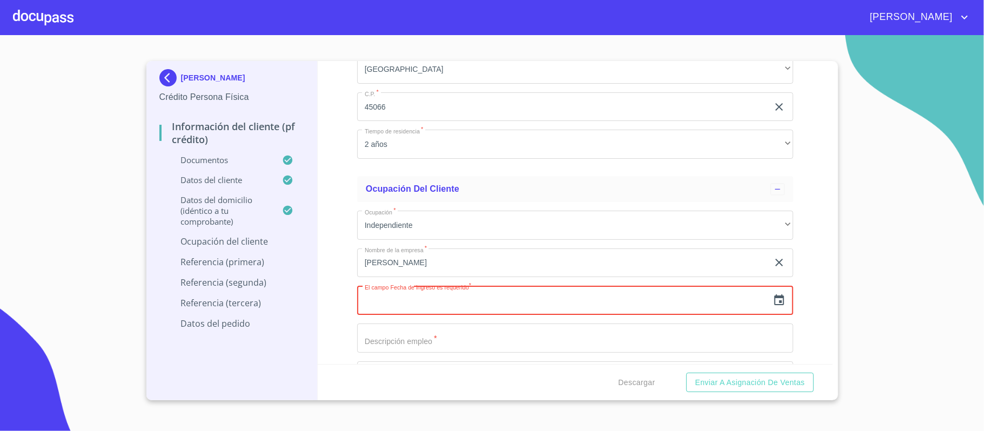
click at [773, 303] on icon "button" at bounding box center [779, 300] width 13 height 13
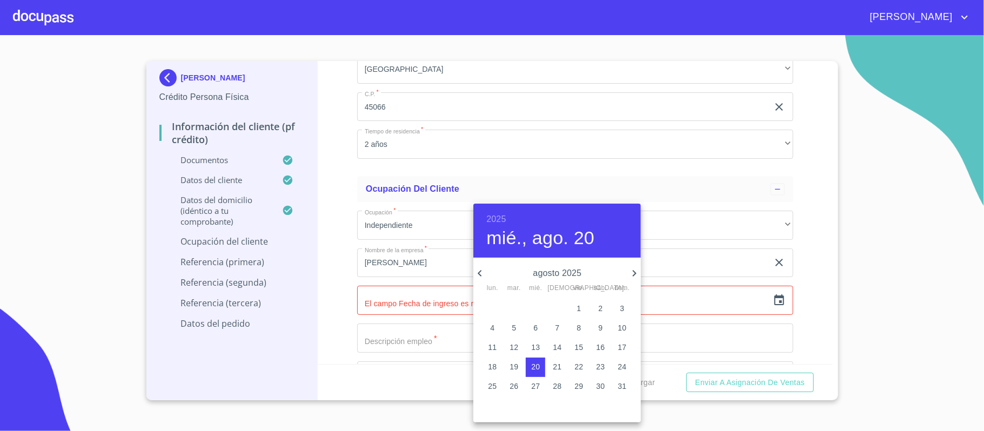
click at [480, 273] on icon "button" at bounding box center [479, 273] width 13 height 13
click at [502, 222] on h6 "2025" at bounding box center [495, 219] width 19 height 15
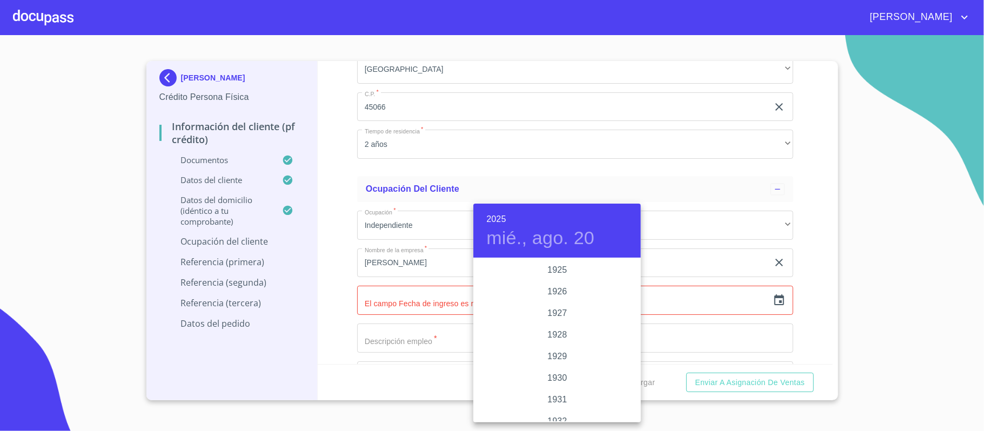
scroll to position [2097, 0]
click at [563, 290] on div "2023" at bounding box center [557, 292] width 168 height 22
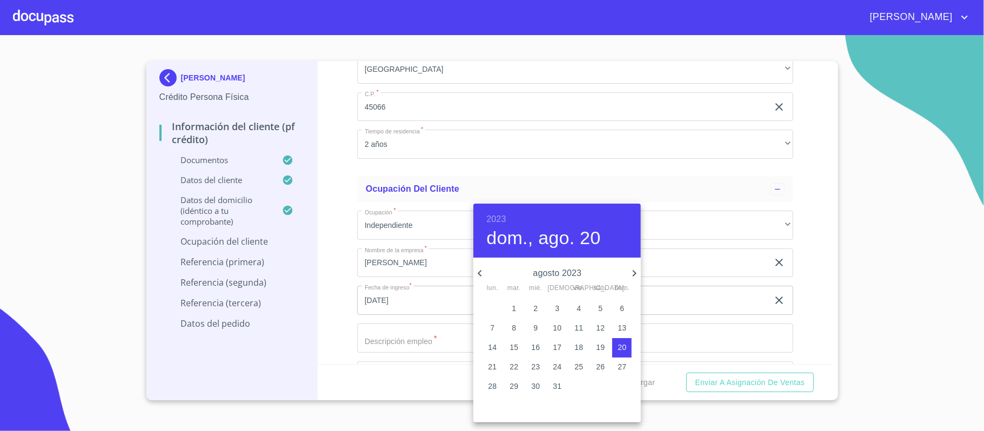
click at [479, 271] on icon "button" at bounding box center [479, 273] width 13 height 13
click at [601, 308] on p "1" at bounding box center [600, 308] width 4 height 11
type input "[DATE]"
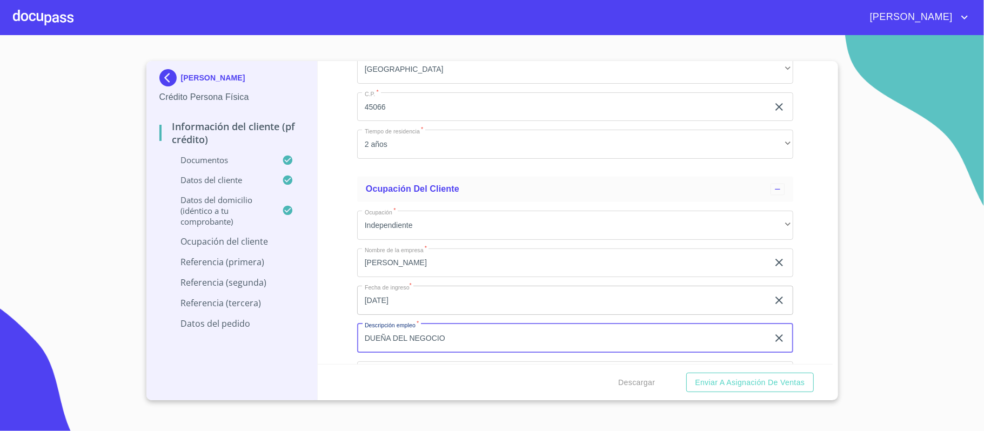
type input "DUEÑA DEL NEGOCIO"
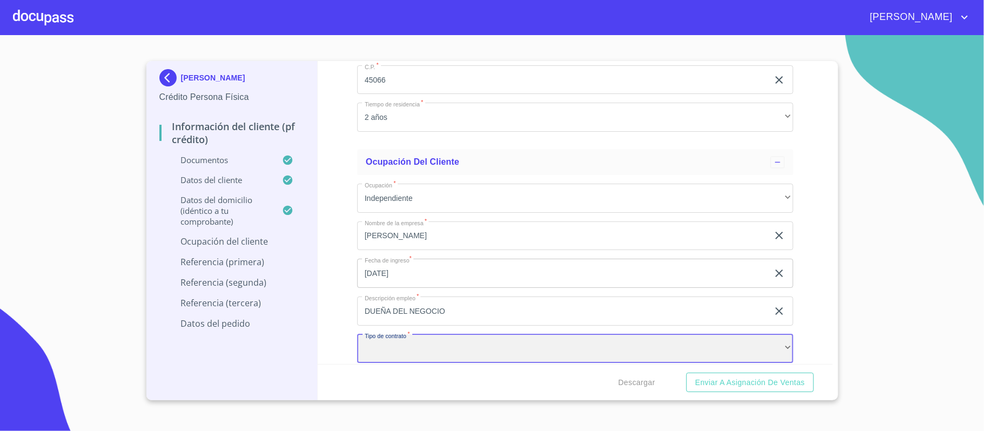
scroll to position [4639, 0]
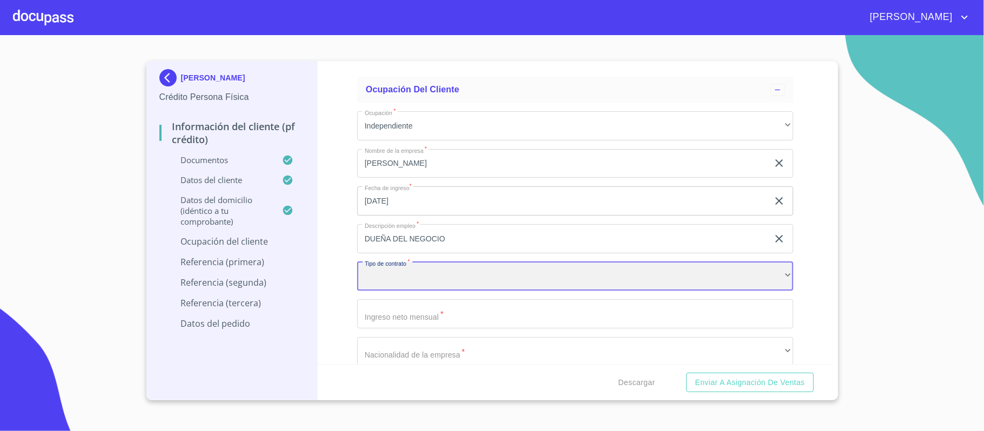
click at [403, 280] on div "​" at bounding box center [575, 276] width 436 height 29
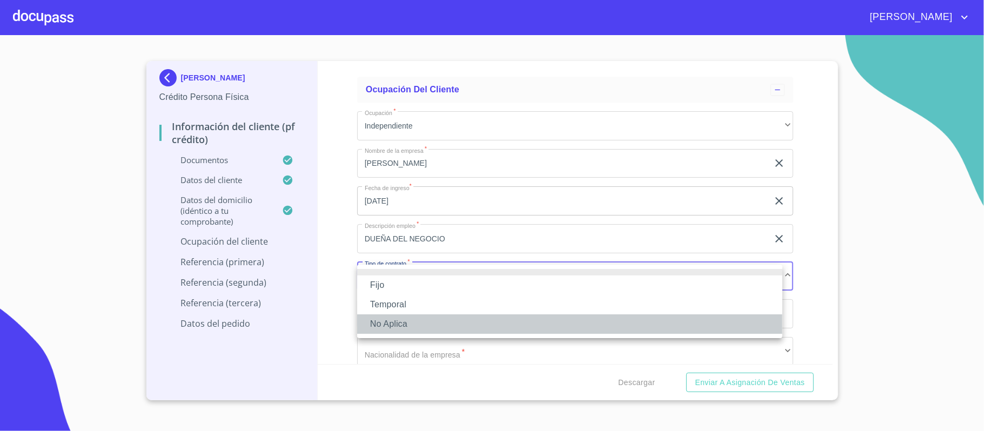
click at [390, 318] on li "No Aplica" at bounding box center [569, 324] width 425 height 19
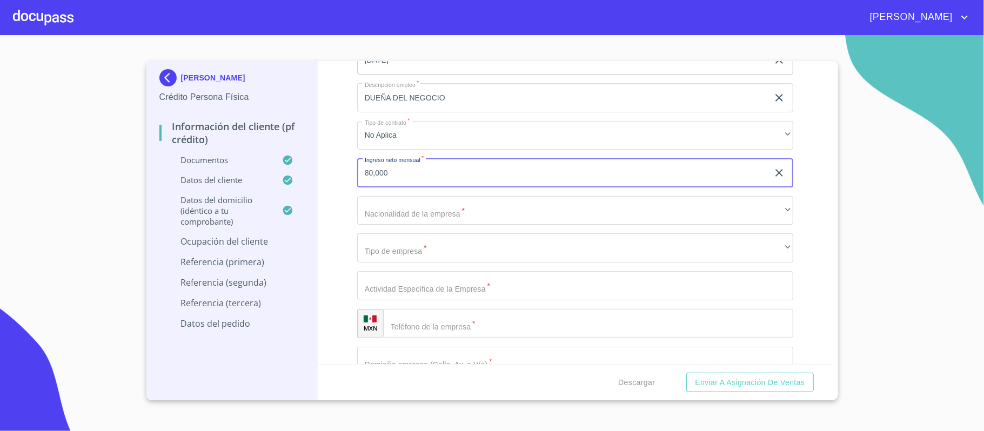
scroll to position [4783, 0]
type input "80,000"
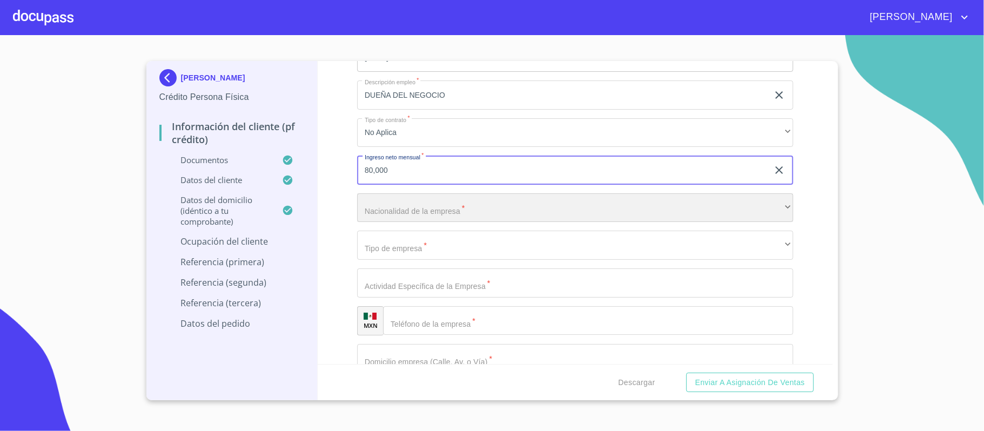
click at [416, 211] on div "​" at bounding box center [575, 207] width 436 height 29
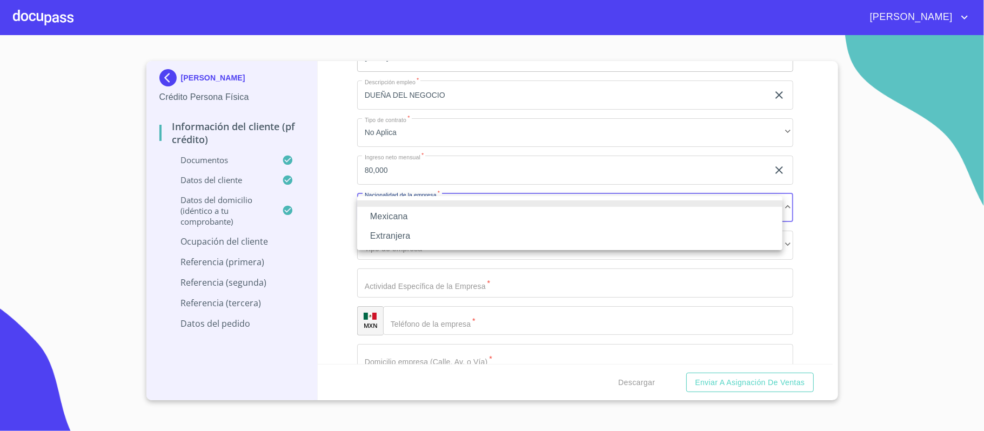
click at [392, 182] on div at bounding box center [492, 215] width 984 height 431
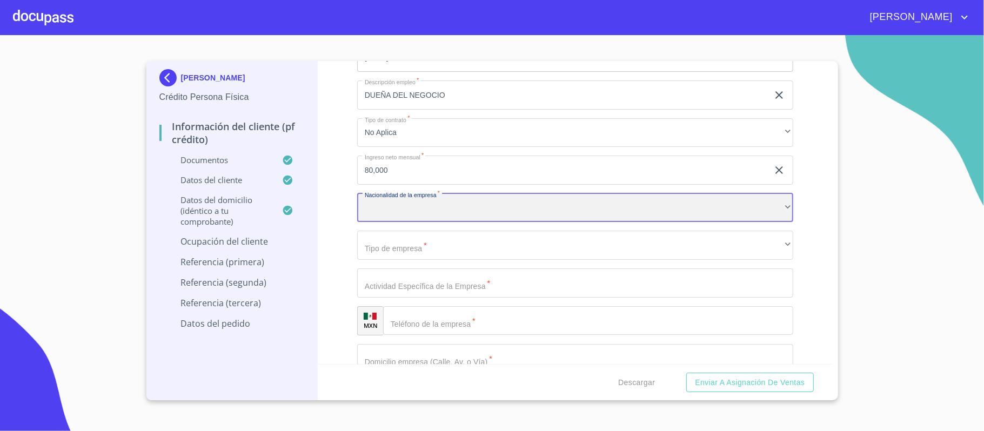
click at [389, 206] on div "​" at bounding box center [575, 207] width 436 height 29
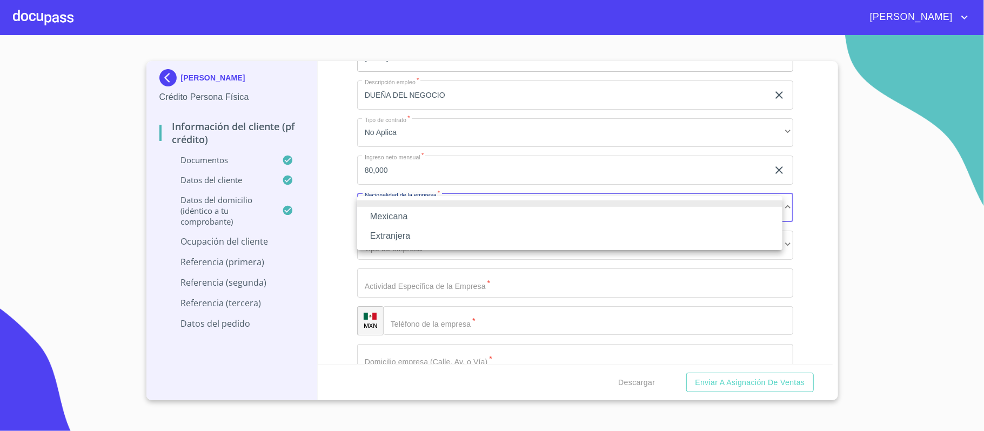
click at [388, 216] on li "Mexicana" at bounding box center [569, 216] width 425 height 19
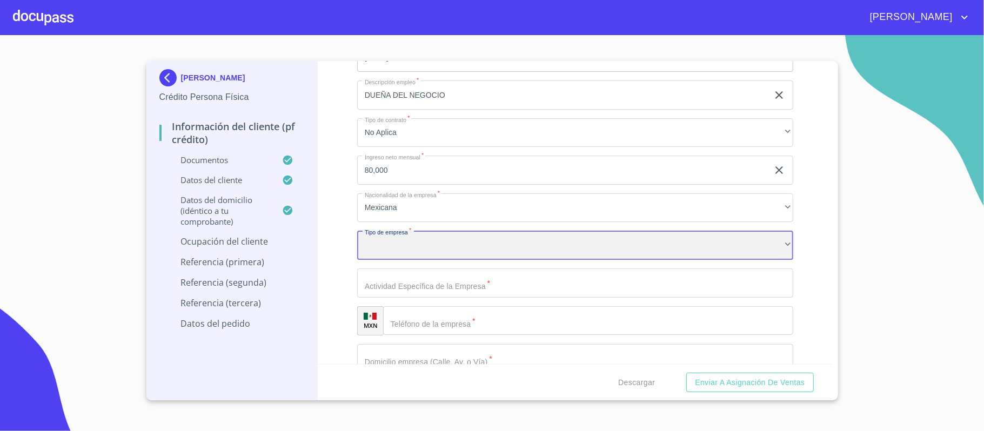
click at [379, 251] on div "​" at bounding box center [575, 245] width 436 height 29
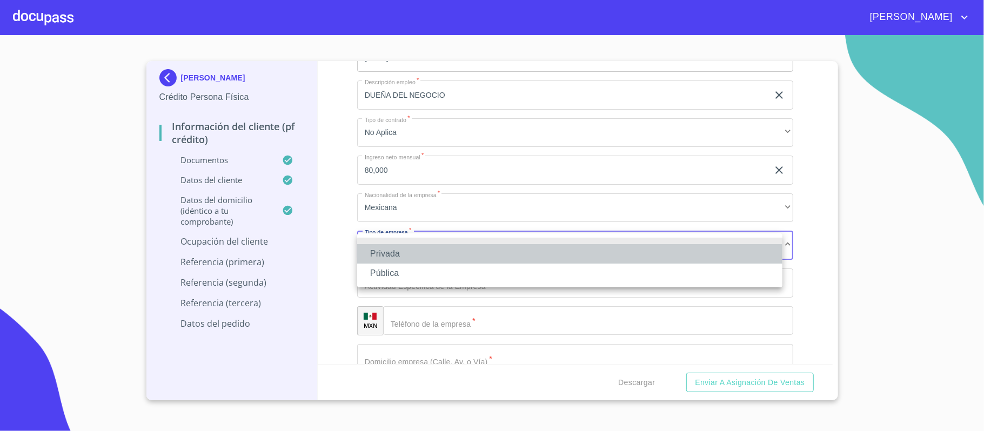
click at [379, 251] on li "Privada" at bounding box center [569, 253] width 425 height 19
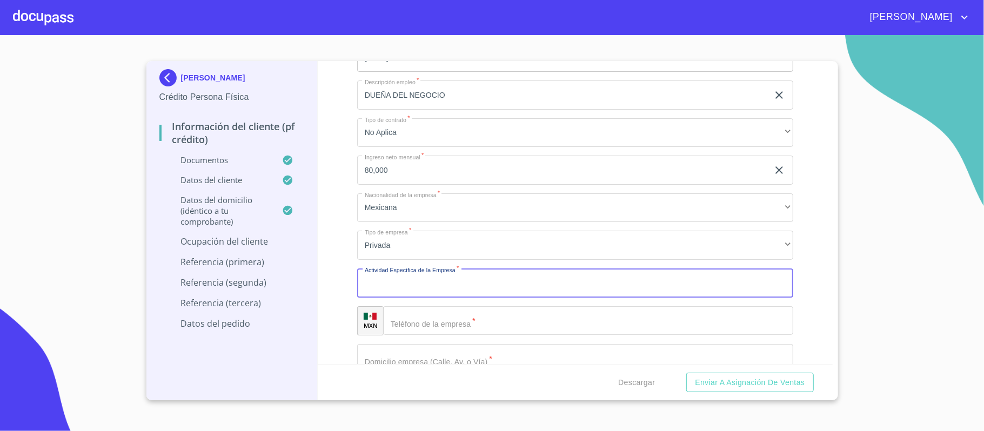
click at [385, 288] on input "Documento de identificación.   *" at bounding box center [575, 283] width 436 height 29
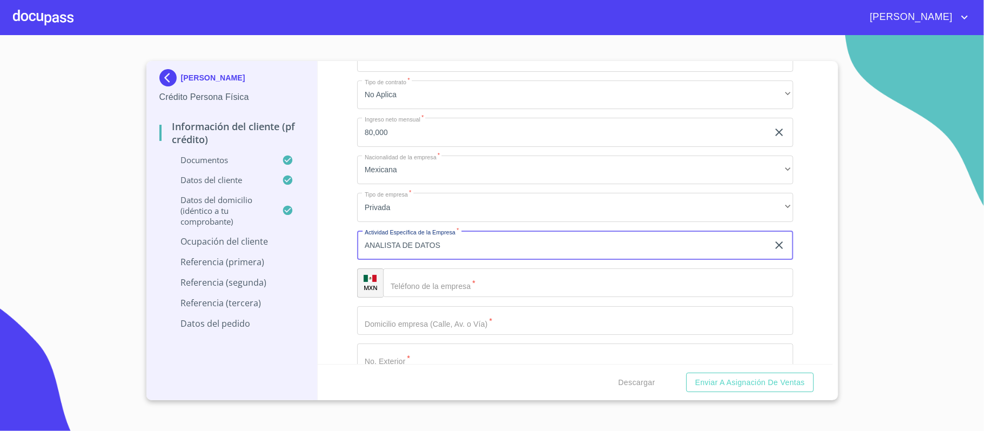
scroll to position [4855, 0]
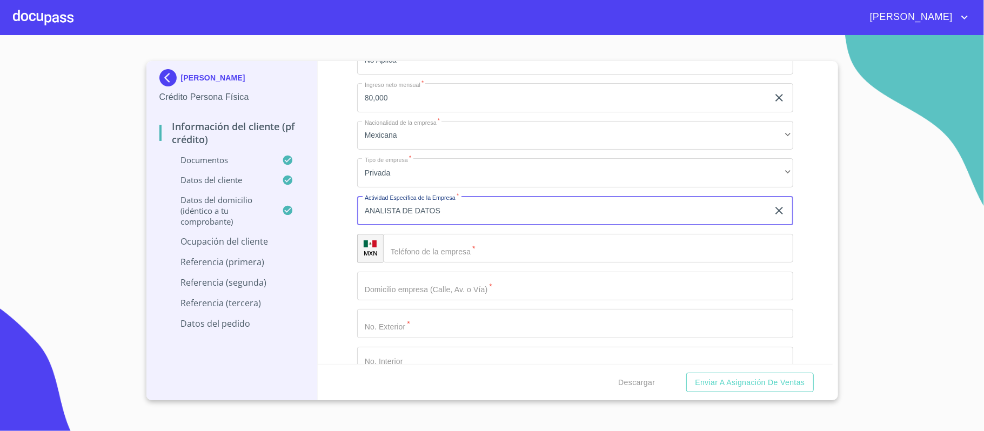
type input "ANALISTA DE DATOS"
click at [395, 249] on div "​" at bounding box center [588, 248] width 410 height 29
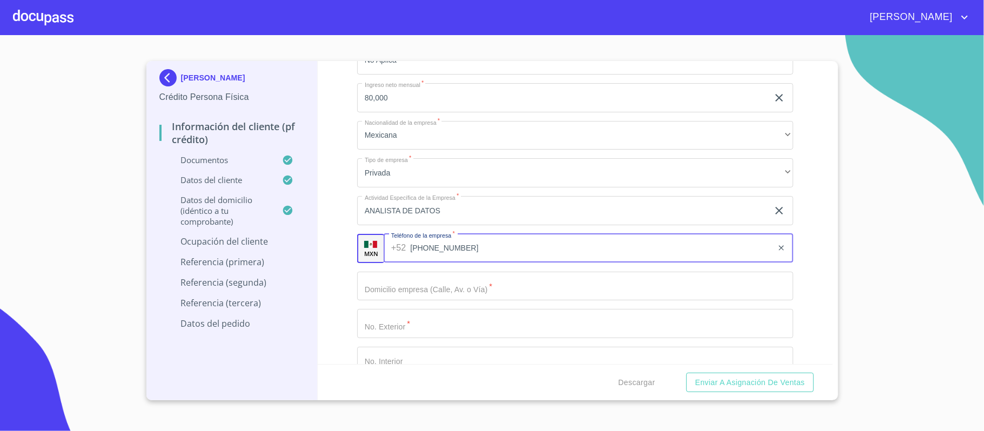
type input "[PHONE_NUMBER]"
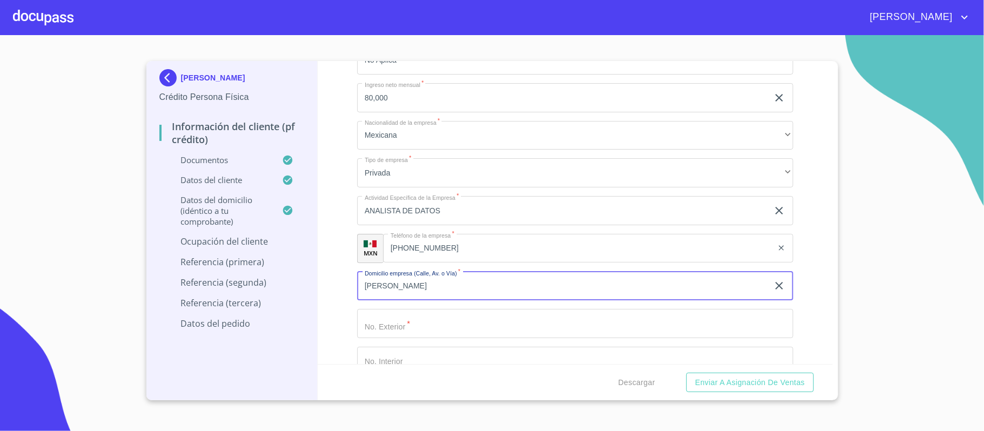
type input "[PERSON_NAME]"
type input "3093"
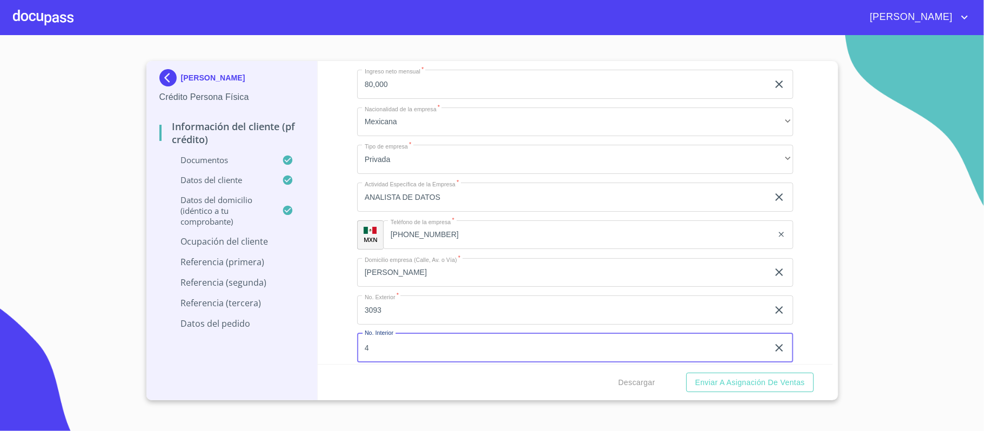
type input "4"
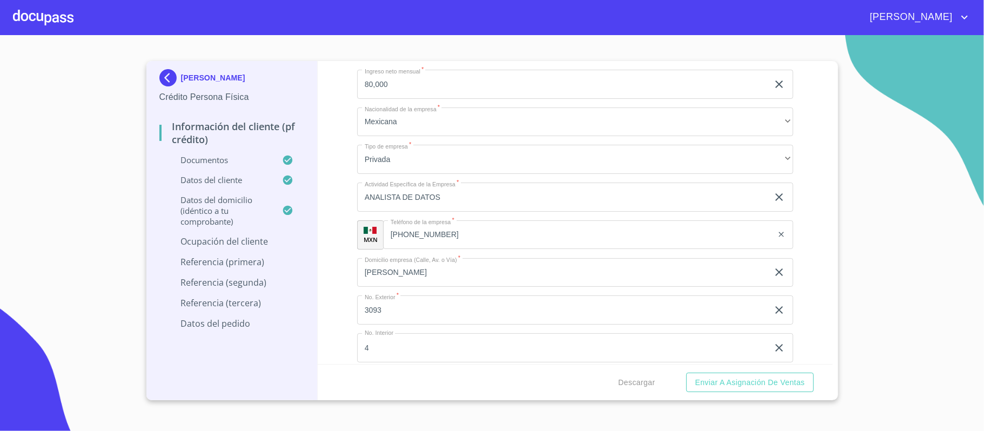
scroll to position [5044, 0]
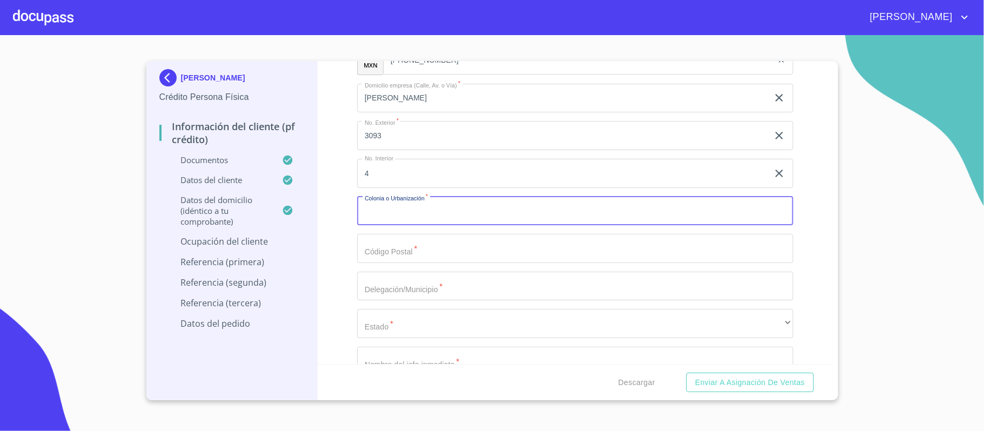
click at [401, 222] on input "Documento de identificación.   *" at bounding box center [575, 211] width 436 height 29
paste input "NATURA BOSQUE RESIDENCIAL"
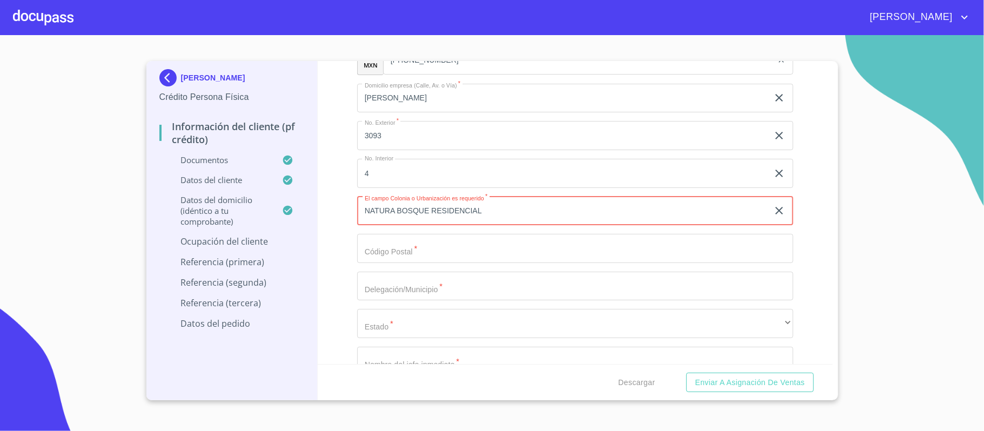
type input "NATURA BOSQUE RESIDENCIAL"
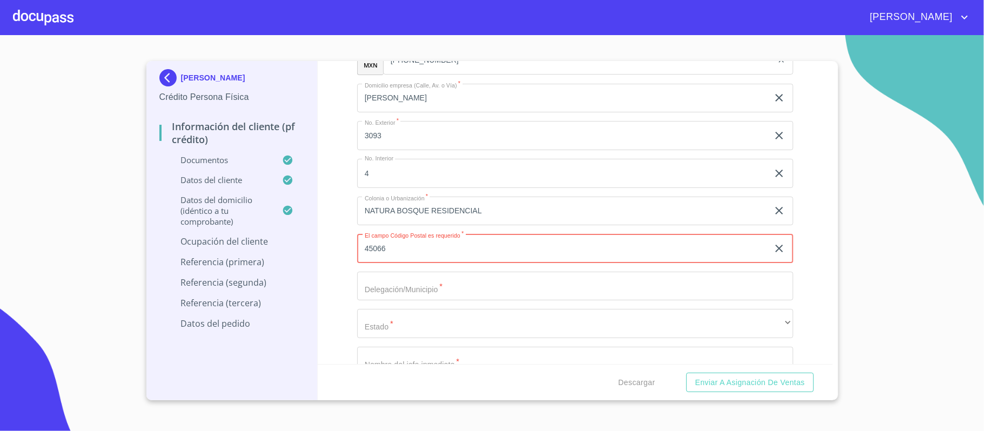
type input "45066"
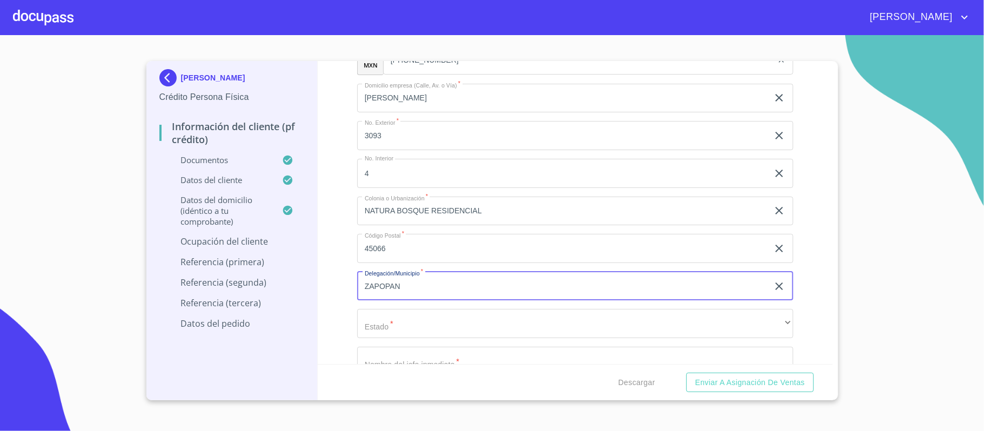
type input "ZAPOPAN"
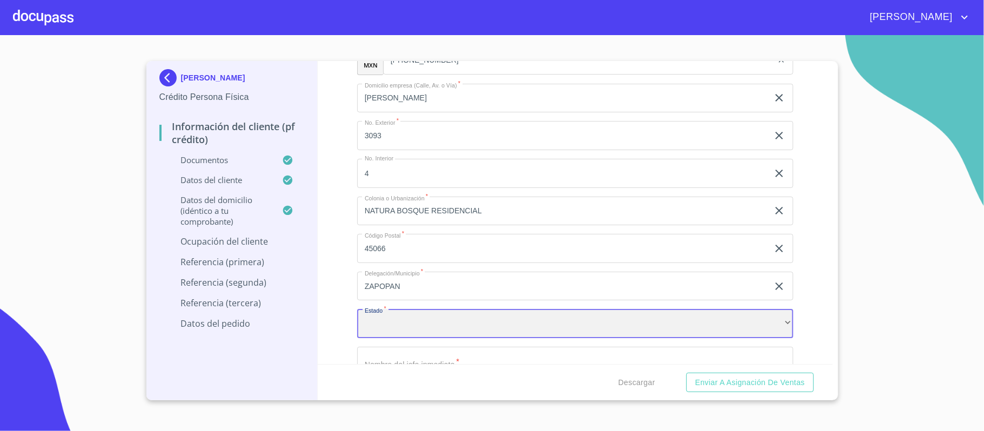
click at [390, 329] on div "​" at bounding box center [575, 323] width 436 height 29
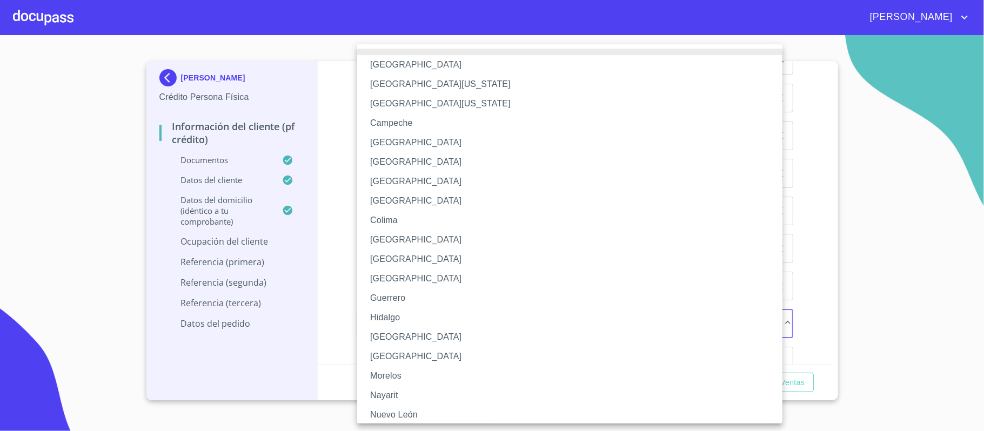
click at [382, 336] on li "[GEOGRAPHIC_DATA]" at bounding box center [575, 337] width 436 height 19
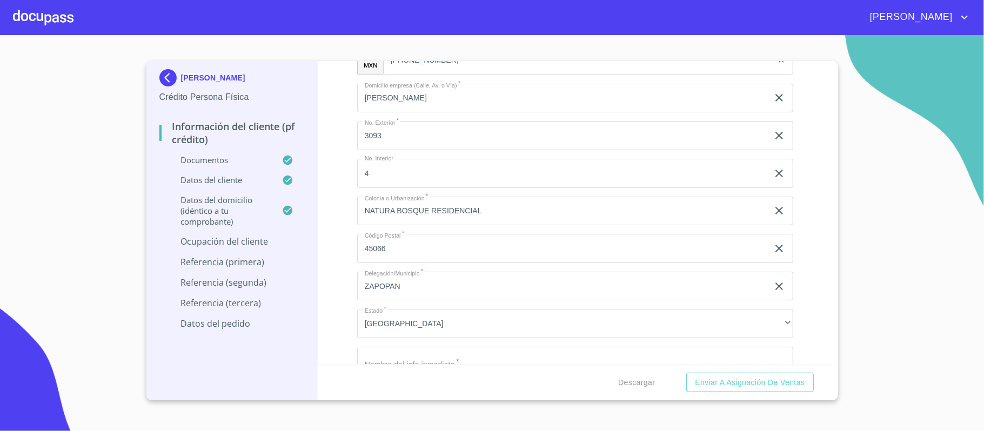
click at [336, 202] on div "Información del cliente (PF crédito) Documentos Documento de identificación.   …" at bounding box center [575, 212] width 515 height 303
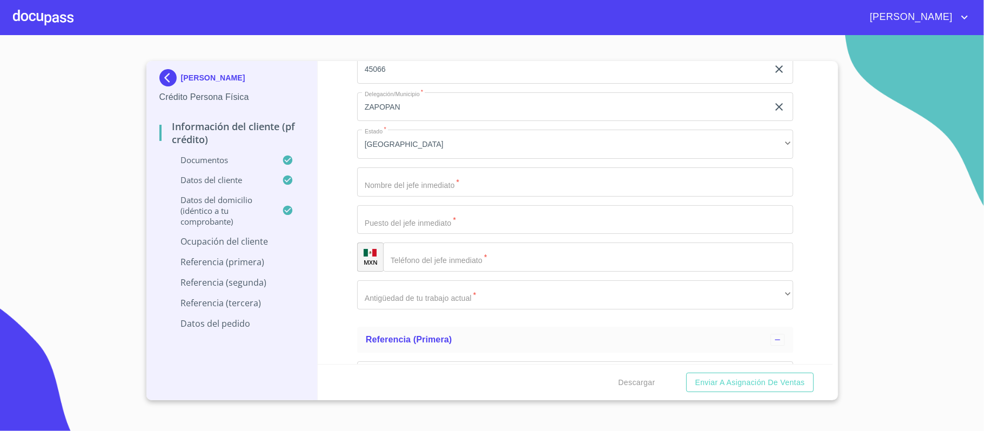
scroll to position [5260, 0]
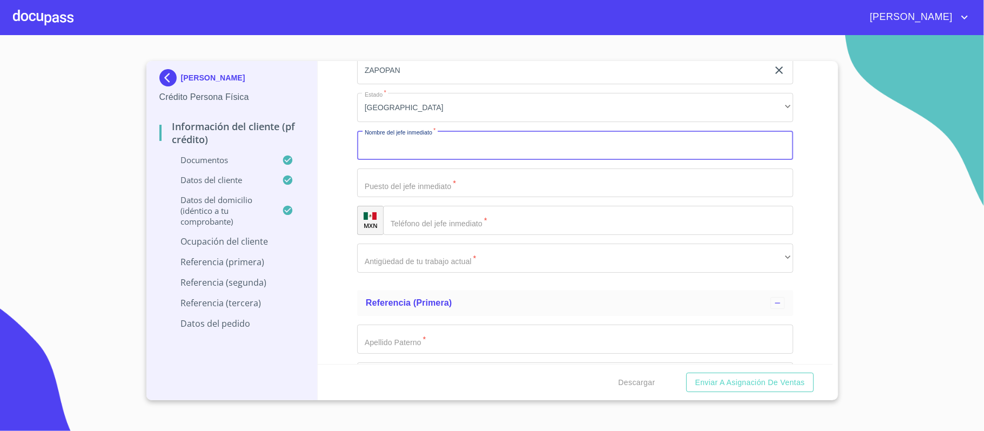
click at [375, 147] on input "Documento de identificación.   *" at bounding box center [575, 145] width 436 height 29
type input "ELLA MISMA"
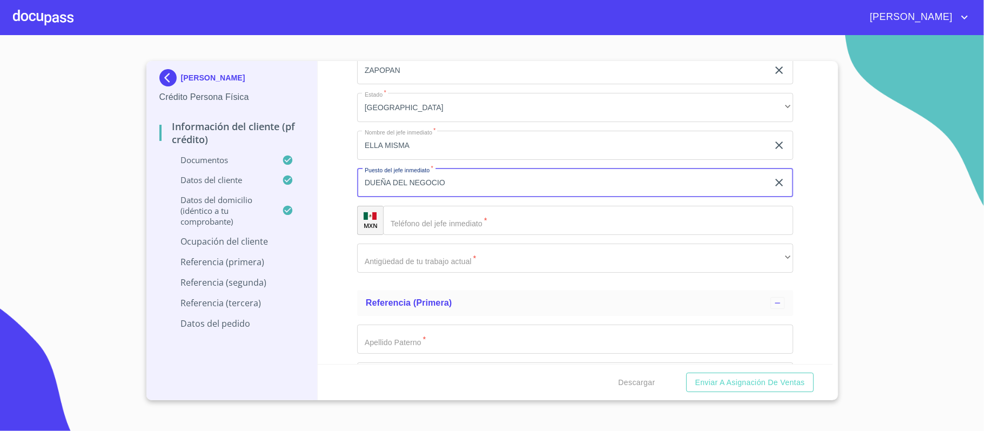
type input "DUEÑA DEL NEGOCIO"
click at [436, 227] on input "Documento de identificación.   *" at bounding box center [588, 220] width 410 height 29
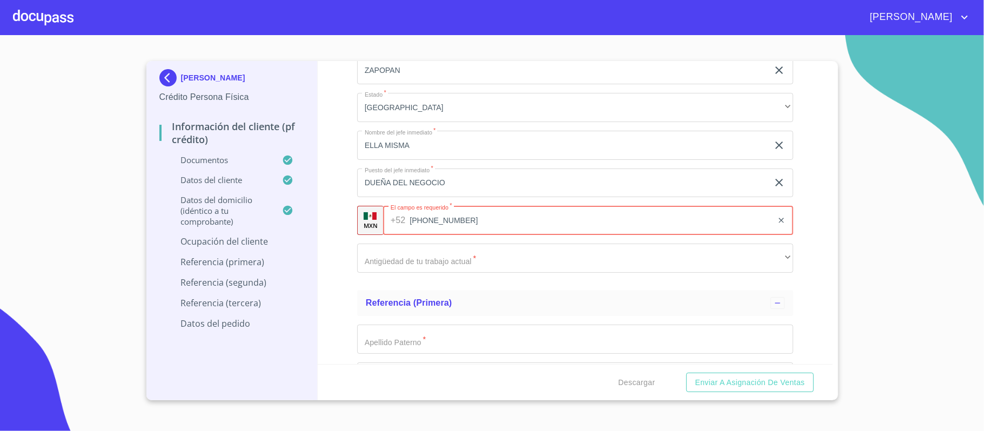
type input "[PHONE_NUMBER]"
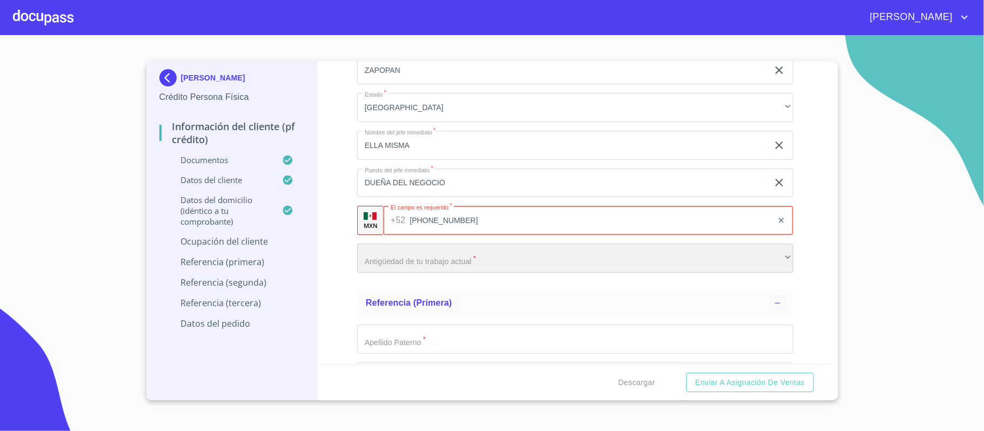
click at [403, 259] on div "​" at bounding box center [575, 258] width 436 height 29
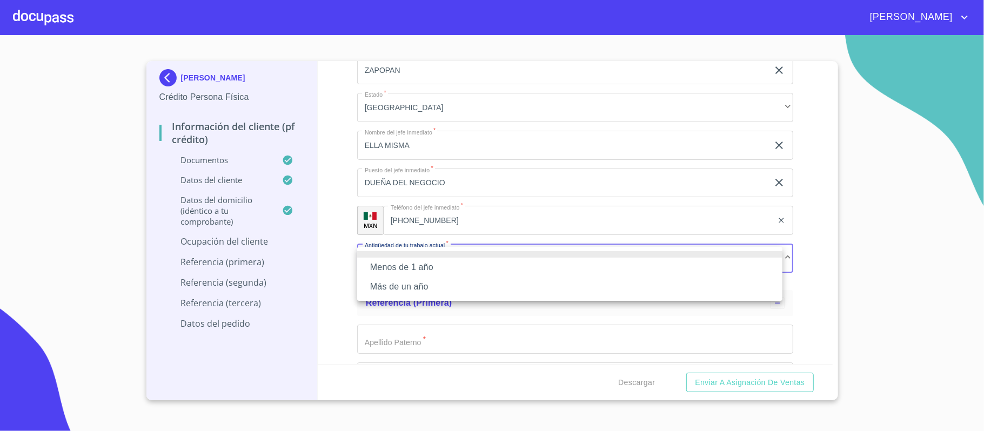
click at [391, 286] on li "Más de un año" at bounding box center [569, 286] width 425 height 19
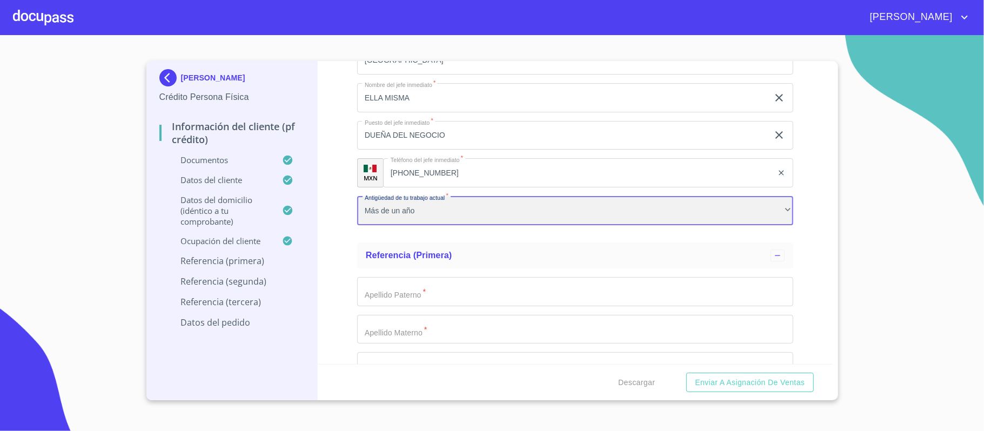
scroll to position [5332, 0]
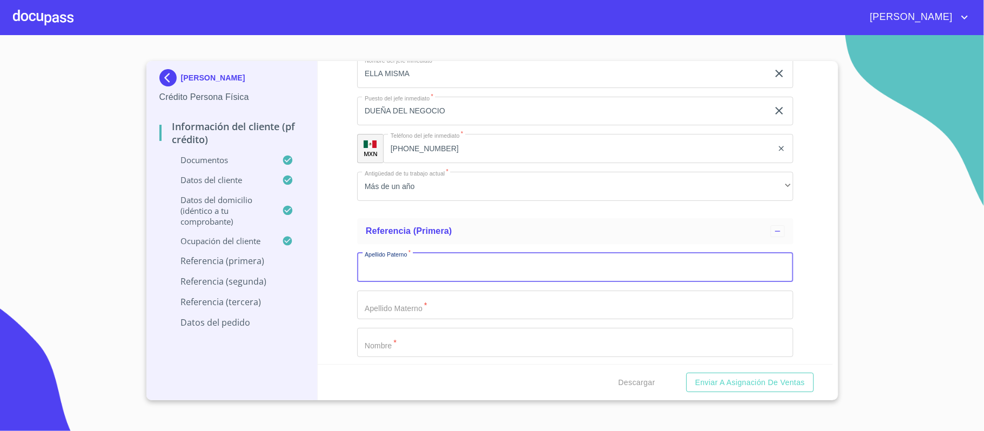
click at [396, 263] on input "Documento de identificación.   *" at bounding box center [575, 267] width 436 height 29
